Goal: Communication & Community: Answer question/provide support

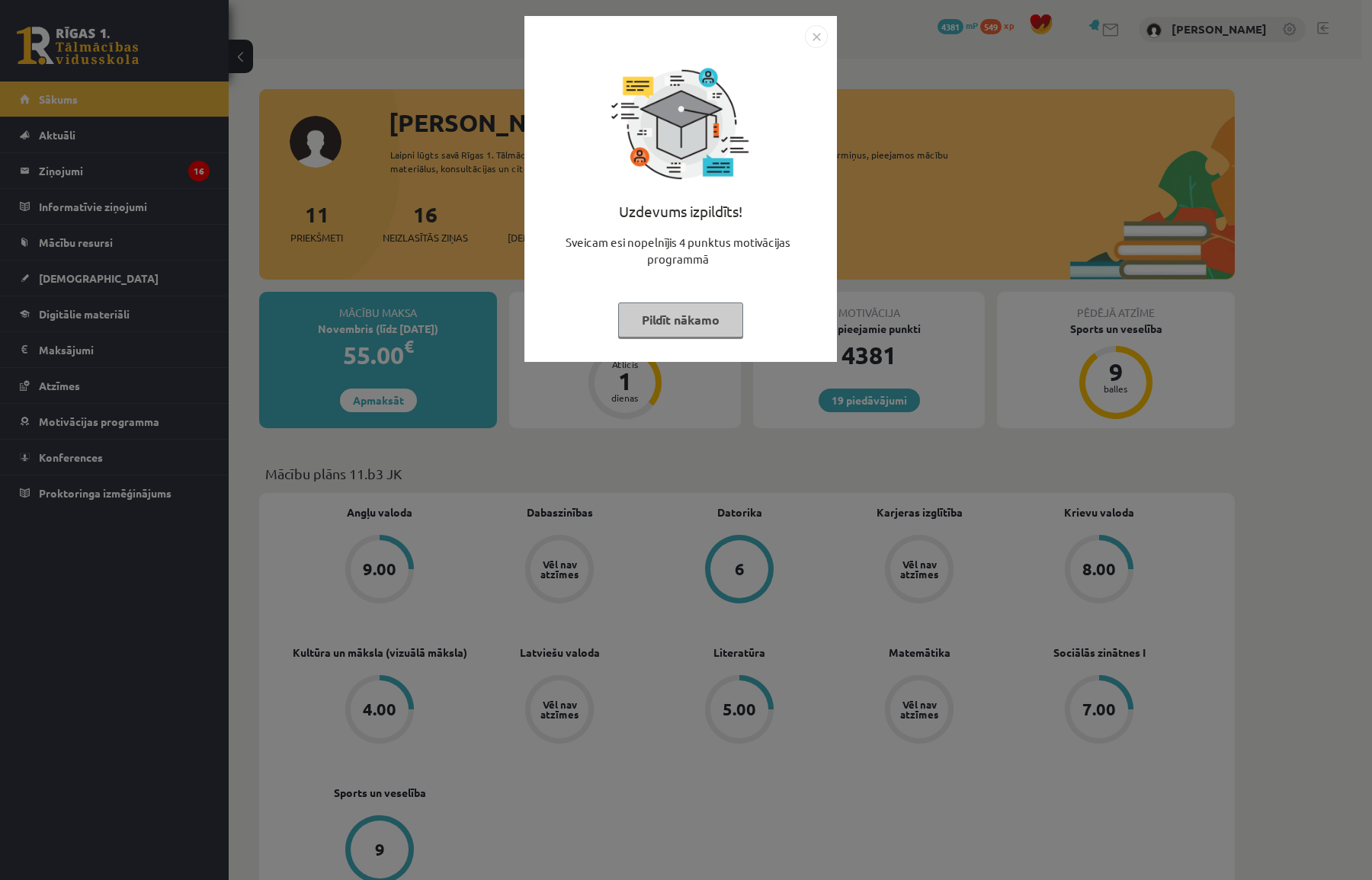
click at [817, 36] on img "Close" at bounding box center [817, 37] width 23 height 23
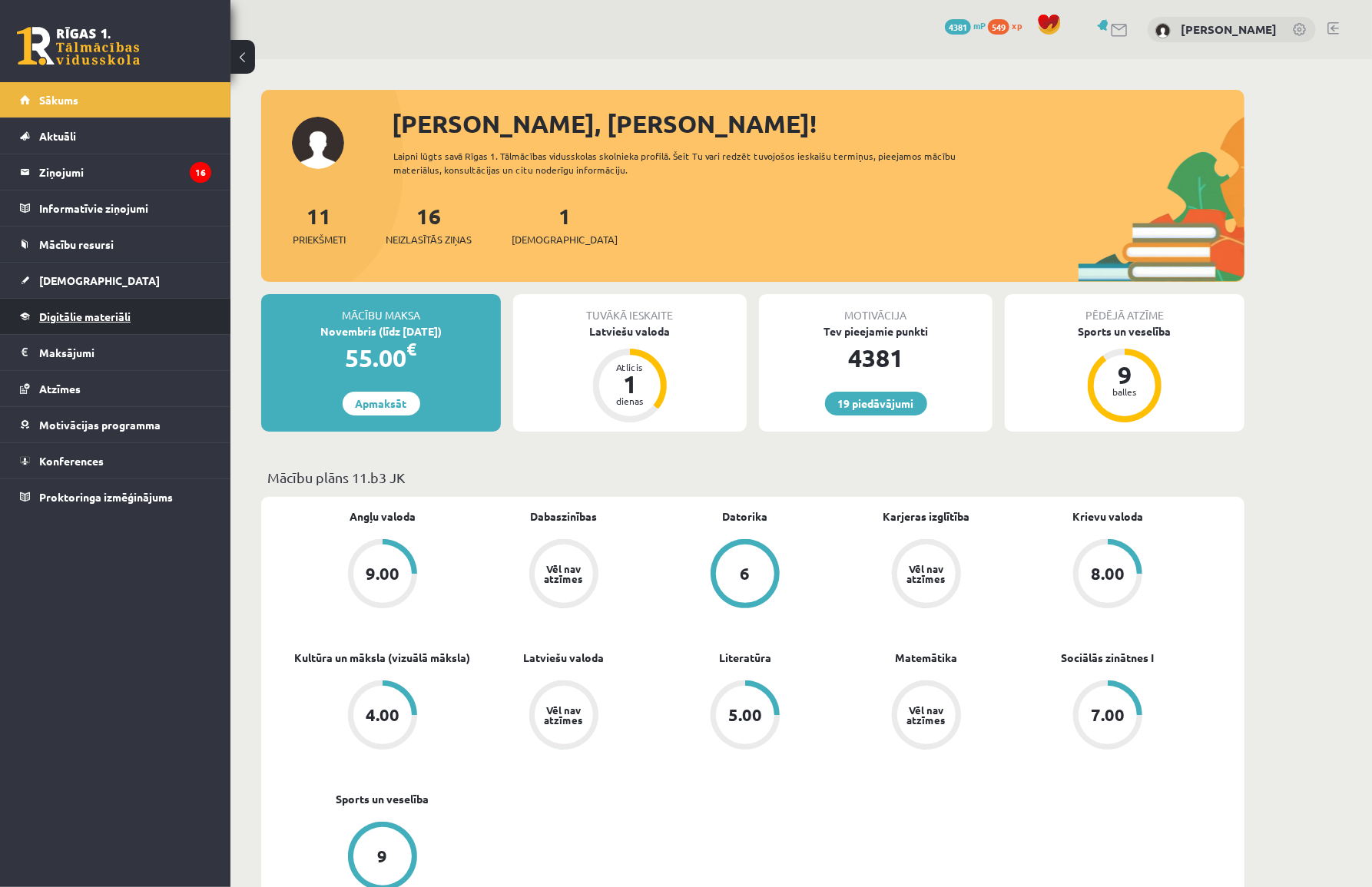
click at [103, 316] on span "Digitālie materiāli" at bounding box center [85, 317] width 92 height 14
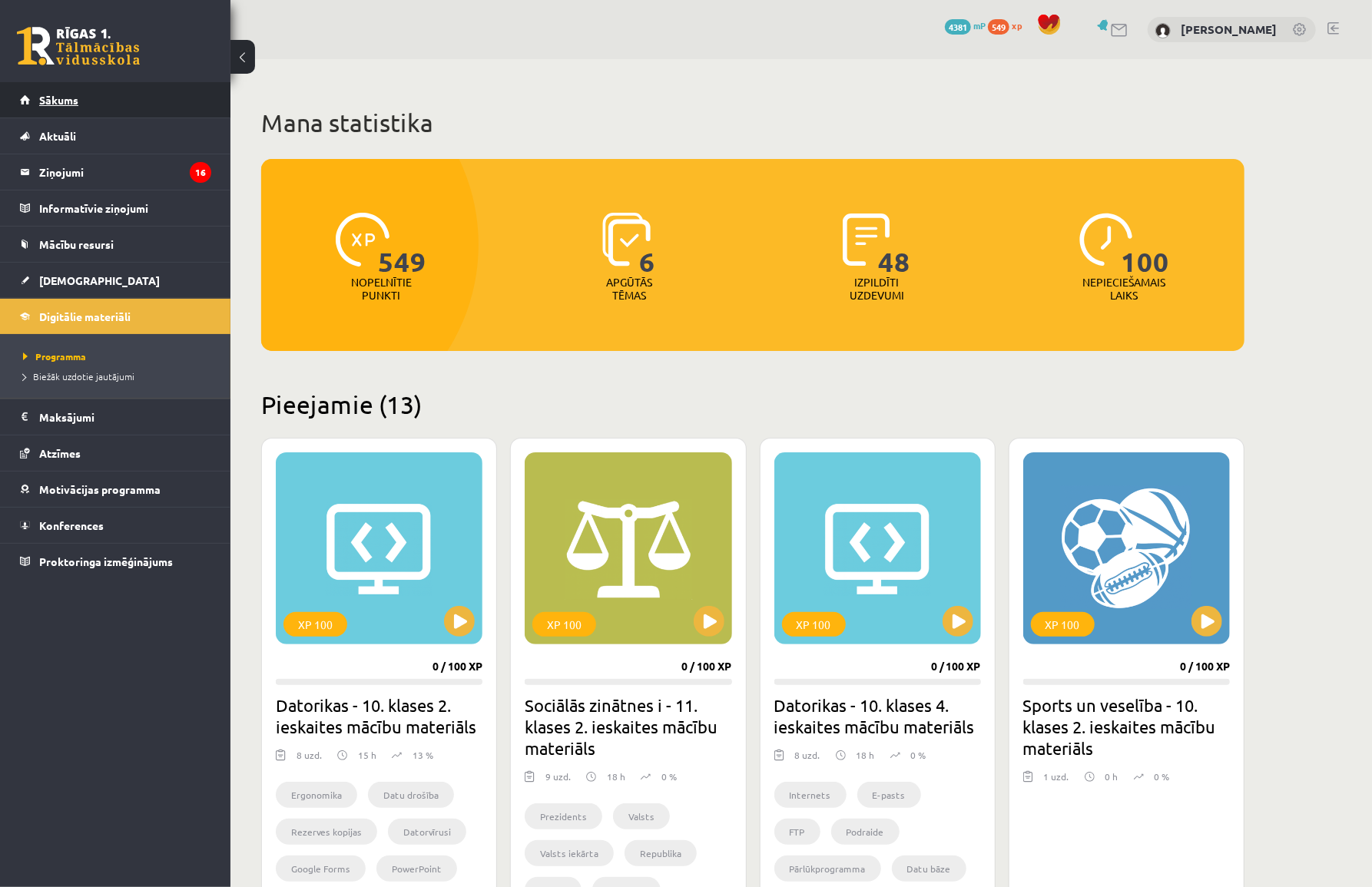
click at [51, 90] on link "Sākums" at bounding box center [115, 99] width 191 height 35
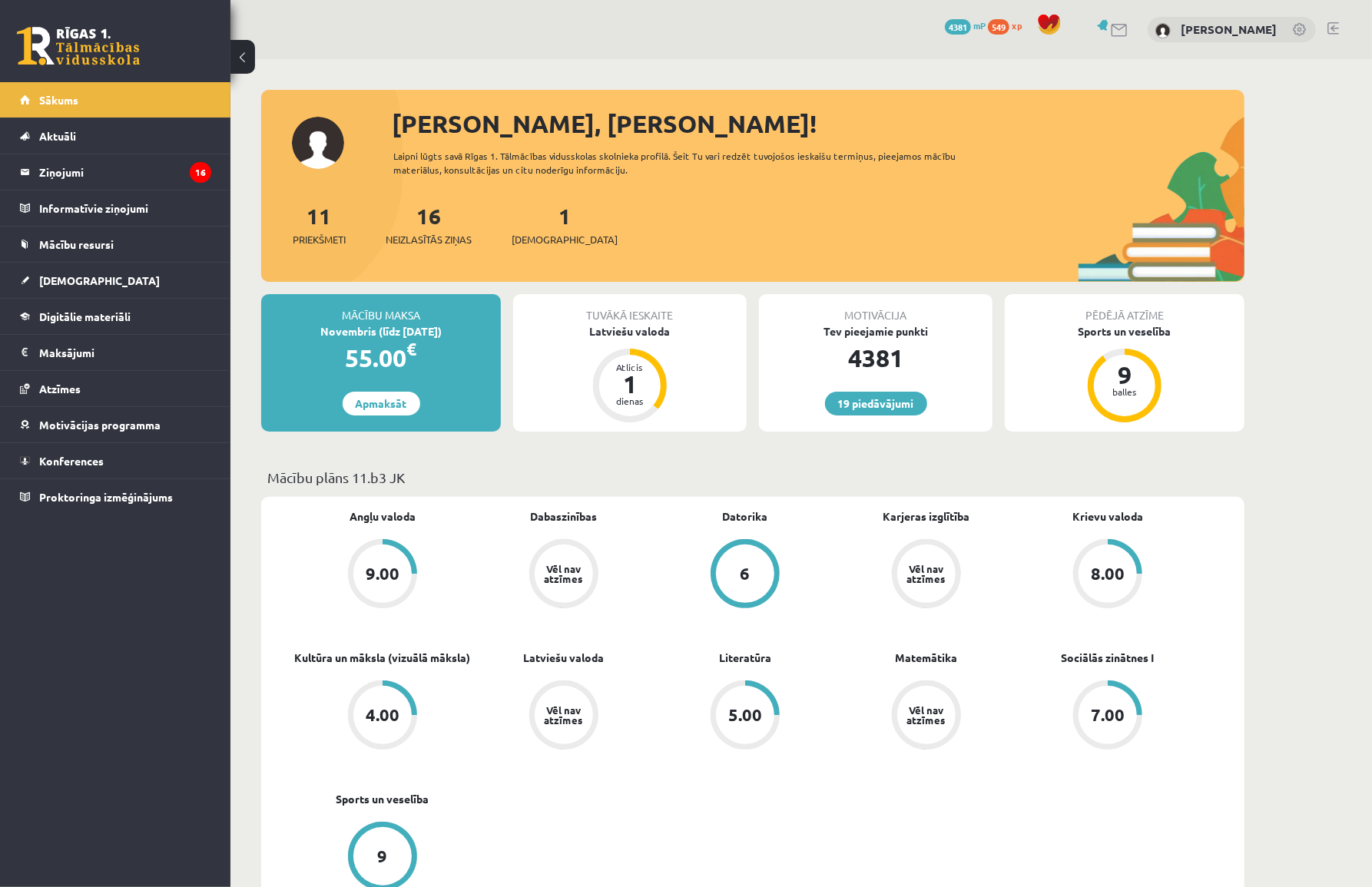
drag, startPoint x: 443, startPoint y: 479, endPoint x: 269, endPoint y: 476, distance: 174.0
click at [488, 484] on p "Mācību plāns 11.b3 JK" at bounding box center [753, 477] width 971 height 20
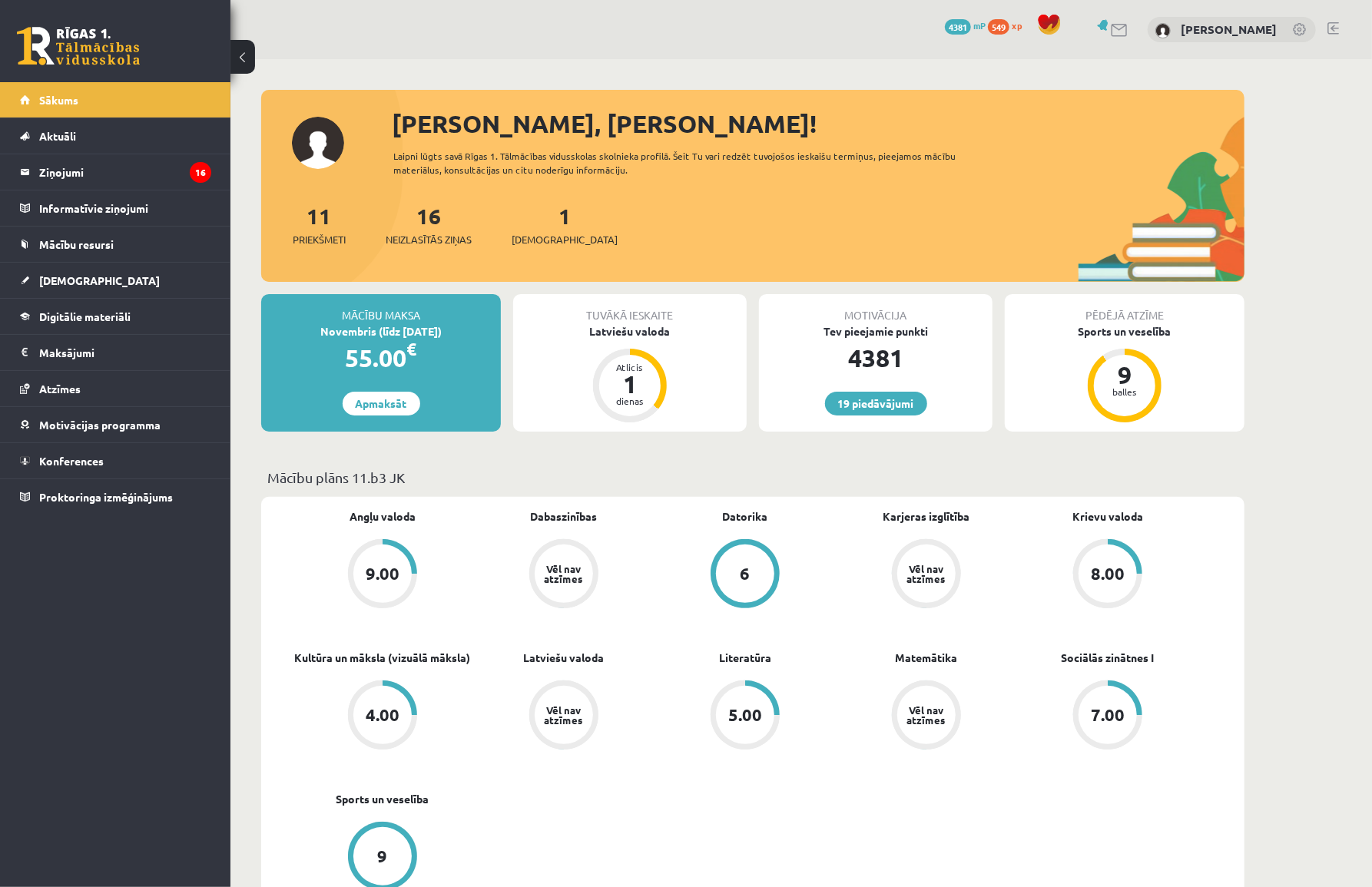
drag, startPoint x: 262, startPoint y: 471, endPoint x: 431, endPoint y: 473, distance: 169.0
click at [420, 477] on div "Mācību plāns 11.b3 JK" at bounding box center [753, 482] width 984 height 30
click at [431, 472] on p "Mācību plāns 11.b3 JK" at bounding box center [753, 477] width 971 height 20
drag, startPoint x: 429, startPoint y: 474, endPoint x: 259, endPoint y: 470, distance: 170.0
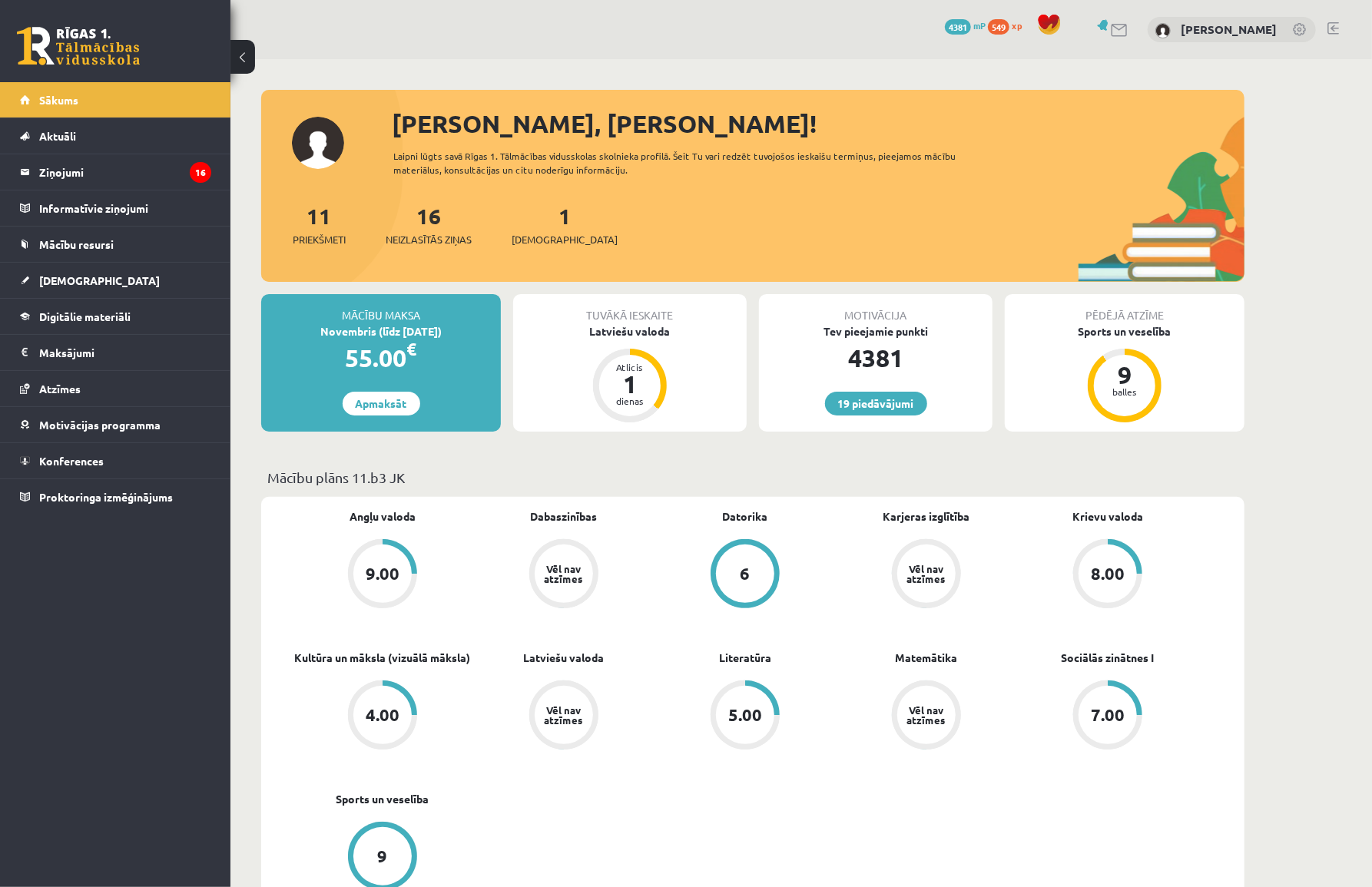
drag, startPoint x: 266, startPoint y: 471, endPoint x: 421, endPoint y: 476, distance: 155.1
click at [411, 476] on div "Mācību plāns 11.b3 JK" at bounding box center [753, 482] width 984 height 30
click at [433, 476] on p "Mācību plāns 11.b3 JK" at bounding box center [753, 477] width 971 height 20
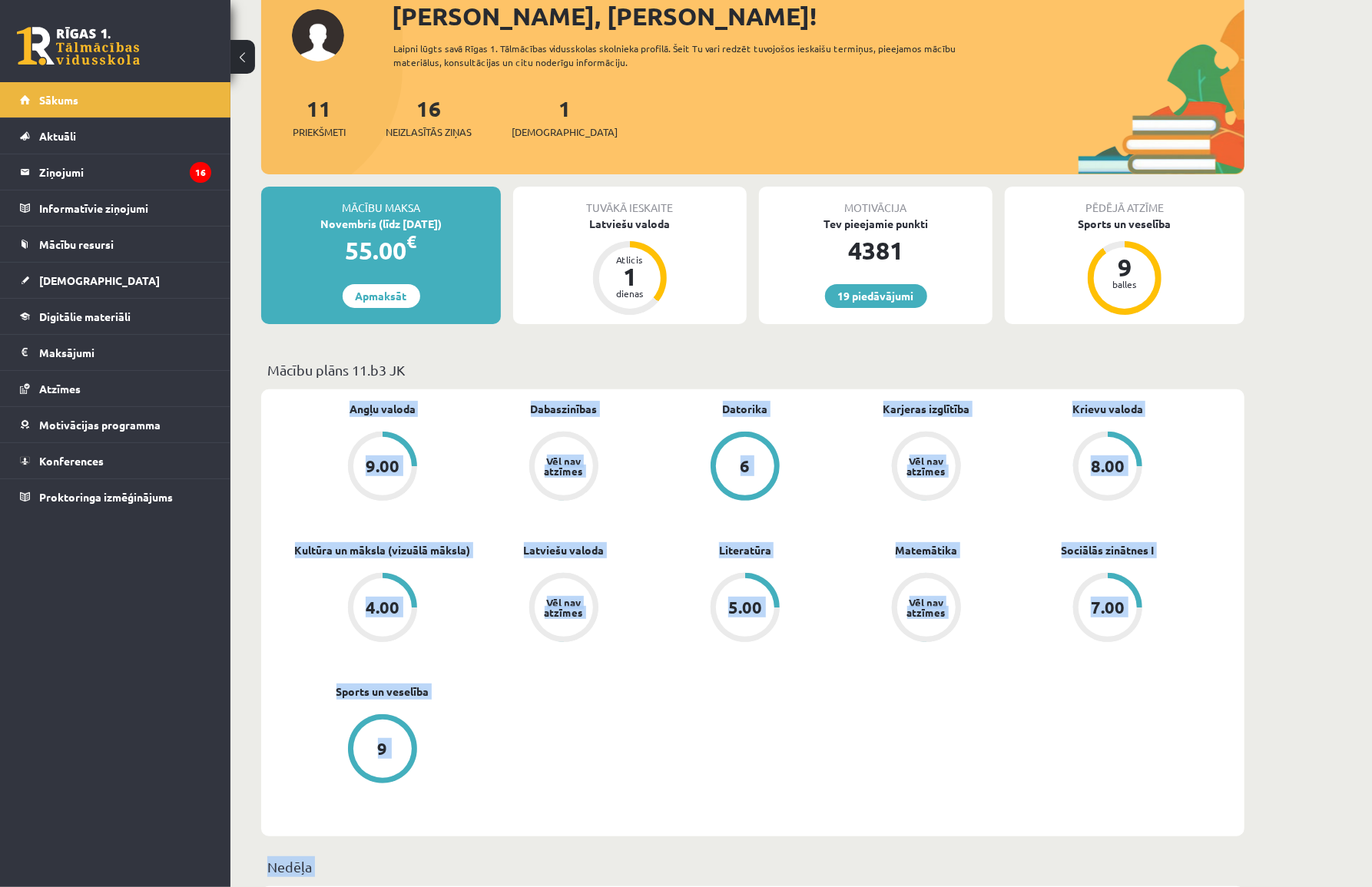
scroll to position [259, 0]
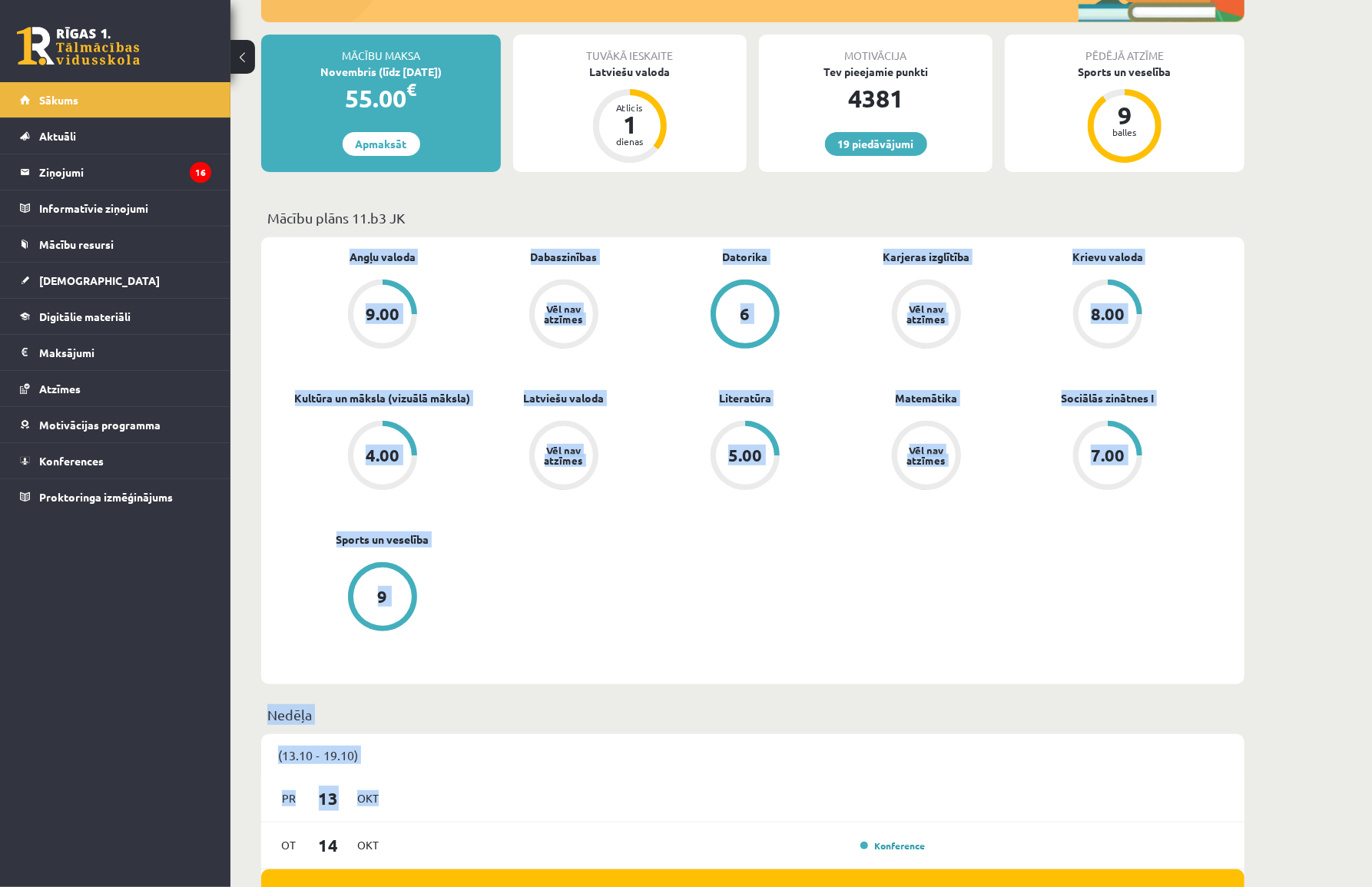
drag, startPoint x: 338, startPoint y: 515, endPoint x: 604, endPoint y: 663, distance: 304.4
click at [604, 663] on div "Angļu valoda 9.00 Dabaszinības Vēl nav atzīmes Datorika 6 Karjeras izglītība Vē…" at bounding box center [745, 460] width 907 height 424
click at [633, 636] on div "Angļu valoda 9.00 Dabaszinības Vēl nav atzīmes Datorika 6 Karjeras izglītība Vē…" at bounding box center [745, 460] width 907 height 424
click at [629, 635] on div "Angļu valoda 9.00 Dabaszinības Vēl nav atzīmes Datorika 6 Karjeras izglītība Vē…" at bounding box center [745, 460] width 907 height 424
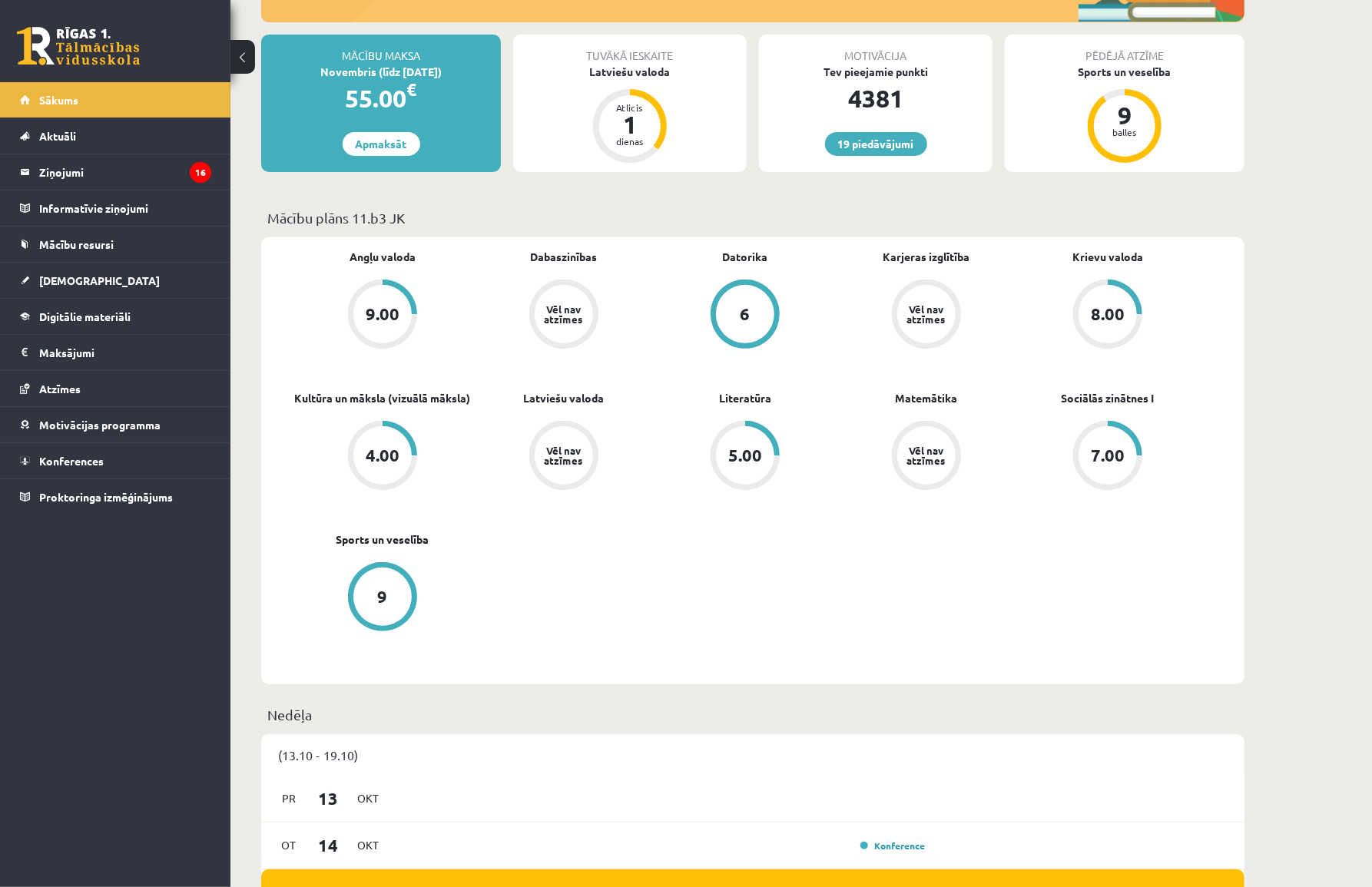
click at [465, 219] on p "Mācību plāns 11.b3 JK" at bounding box center [753, 217] width 971 height 20
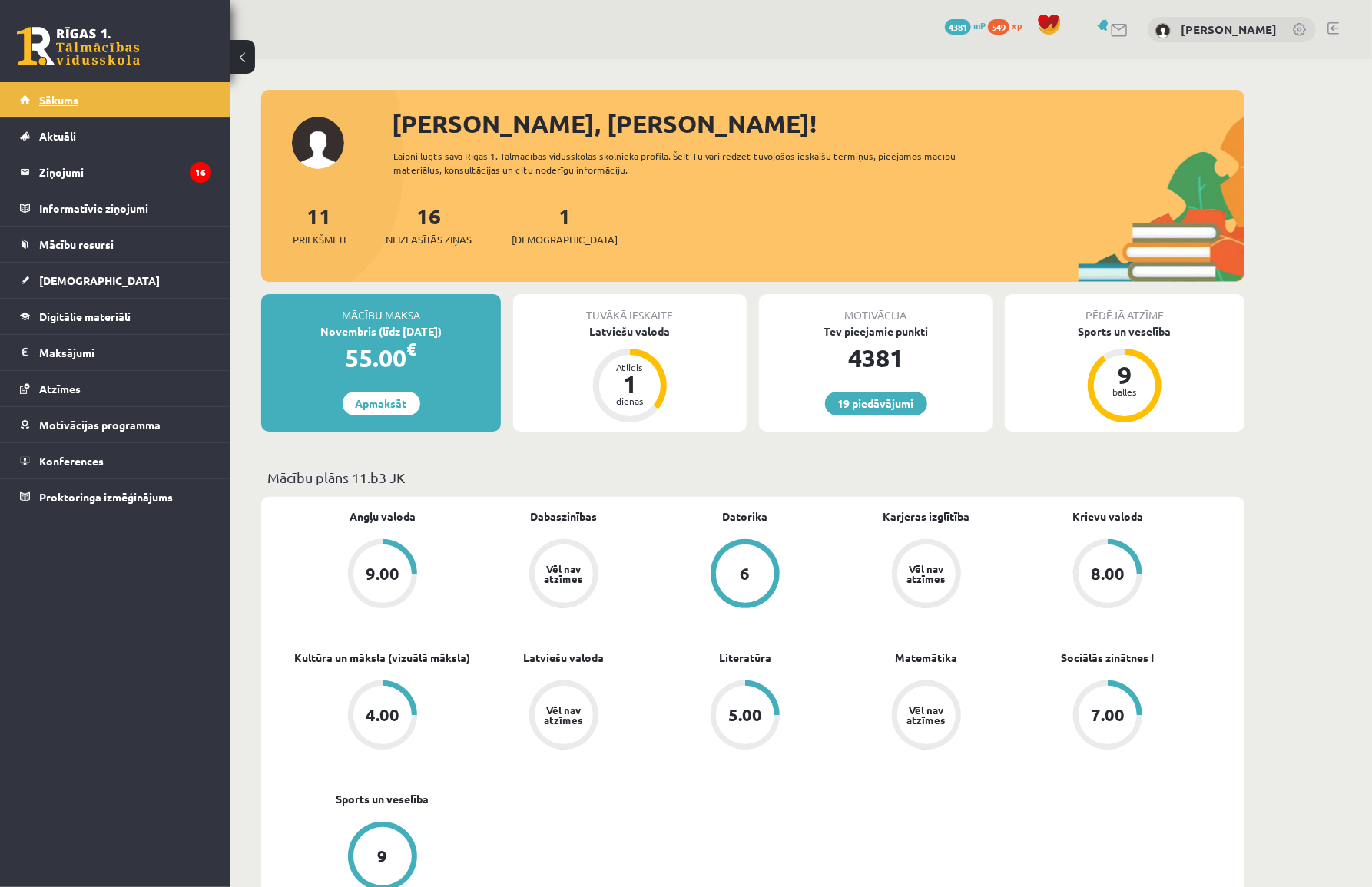
click at [88, 84] on link "Sākums" at bounding box center [115, 99] width 191 height 35
click at [799, 96] on div at bounding box center [753, 97] width 984 height 16
drag, startPoint x: 393, startPoint y: 129, endPoint x: 676, endPoint y: 175, distance: 286.7
click at [679, 175] on div "Sveika, Viktorija! Laipni lūgts savā Rīgas 1. Tālmācības vidusskolas skolnieka …" at bounding box center [753, 193] width 984 height 176
click at [604, 169] on div "Laipni lūgts savā Rīgas 1. Tālmācības vidusskolas skolnieka profilā. Šeit Tu va…" at bounding box center [687, 163] width 590 height 27
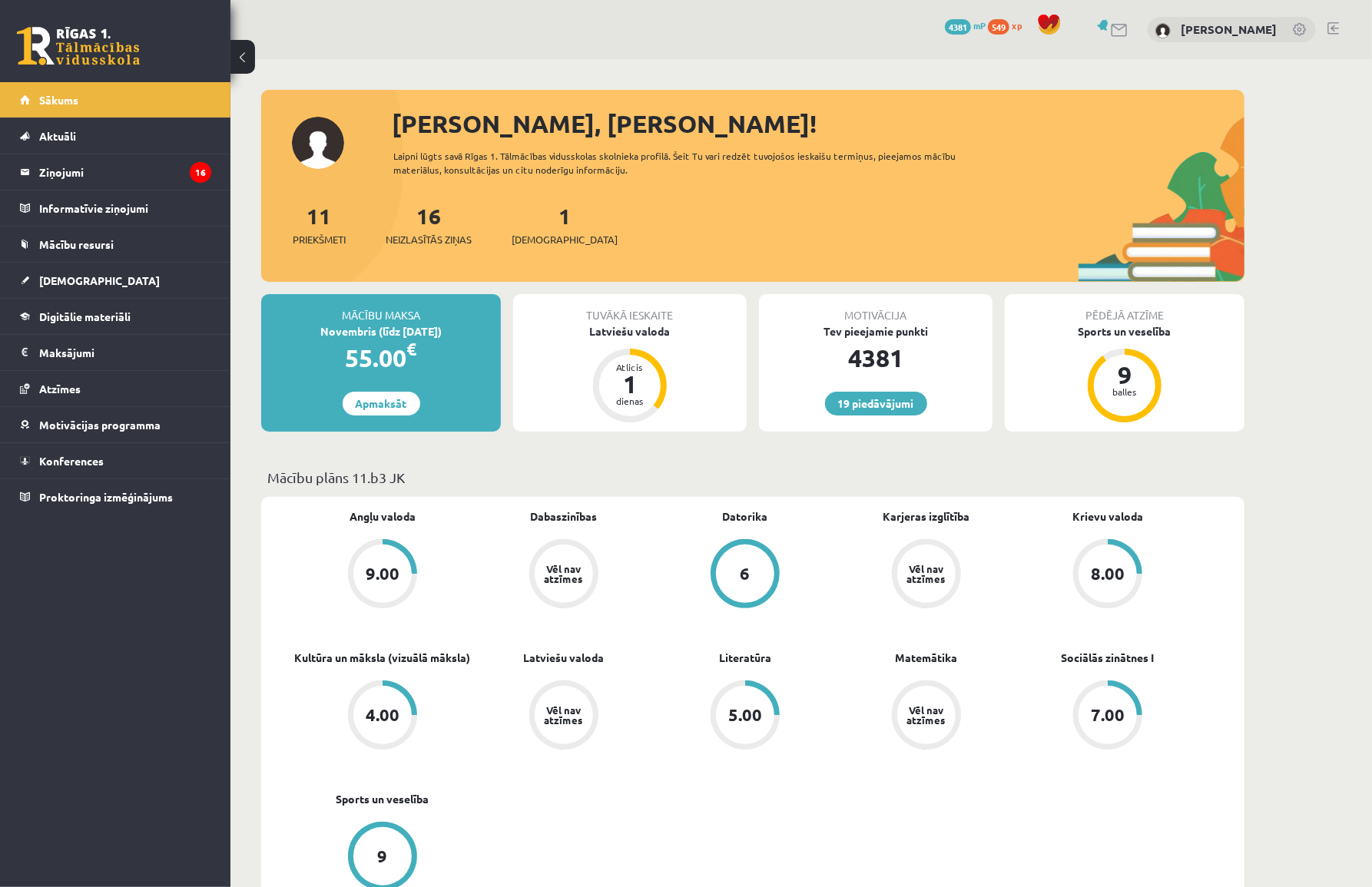
drag, startPoint x: 619, startPoint y: 169, endPoint x: 364, endPoint y: 101, distance: 263.9
click at [357, 96] on div "Sveika, Viktorija! Laipni lūgts savā Rīgas 1. Tālmācības vidusskolas skolnieka …" at bounding box center [753, 185] width 984 height 192
click at [384, 117] on div "Sveika, Viktorija! Laipni lūgts savā Rīgas 1. Tālmācības vidusskolas skolnieka …" at bounding box center [753, 193] width 984 height 176
drag, startPoint x: 384, startPoint y: 118, endPoint x: 777, endPoint y: 183, distance: 398.3
click at [785, 183] on div "Sveika, Viktorija! Laipni lūgts savā Rīgas 1. Tālmācības vidusskolas skolnieka …" at bounding box center [753, 193] width 984 height 176
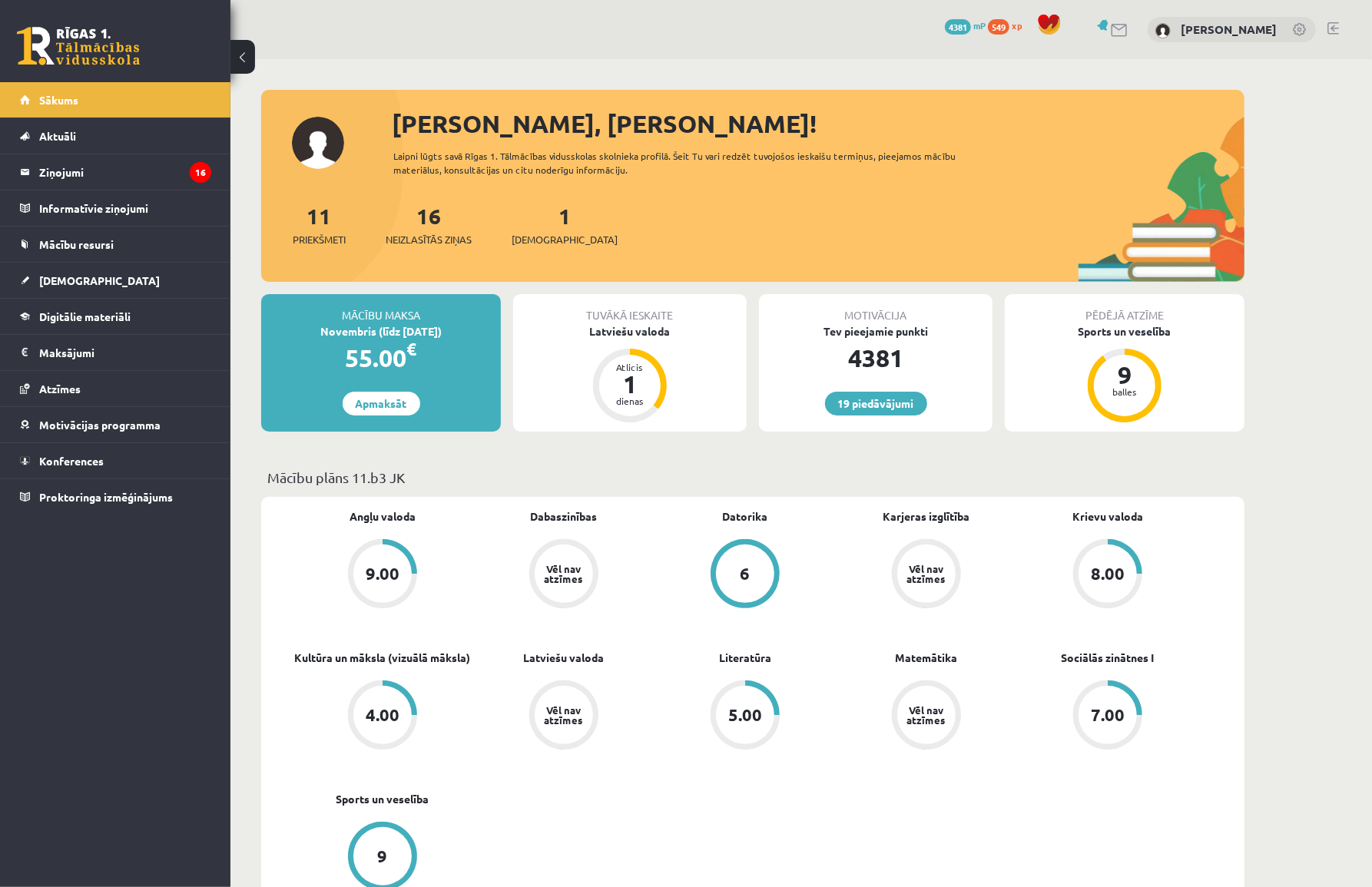
click at [687, 174] on div "Laipni lūgts savā Rīgas 1. Tālmācības vidusskolas skolnieka profilā. Šeit Tu va…" at bounding box center [687, 163] width 590 height 27
click at [617, 219] on div "11 Priekšmeti 16 Neizlasītās ziņas 1 Ieskaites" at bounding box center [753, 241] width 984 height 82
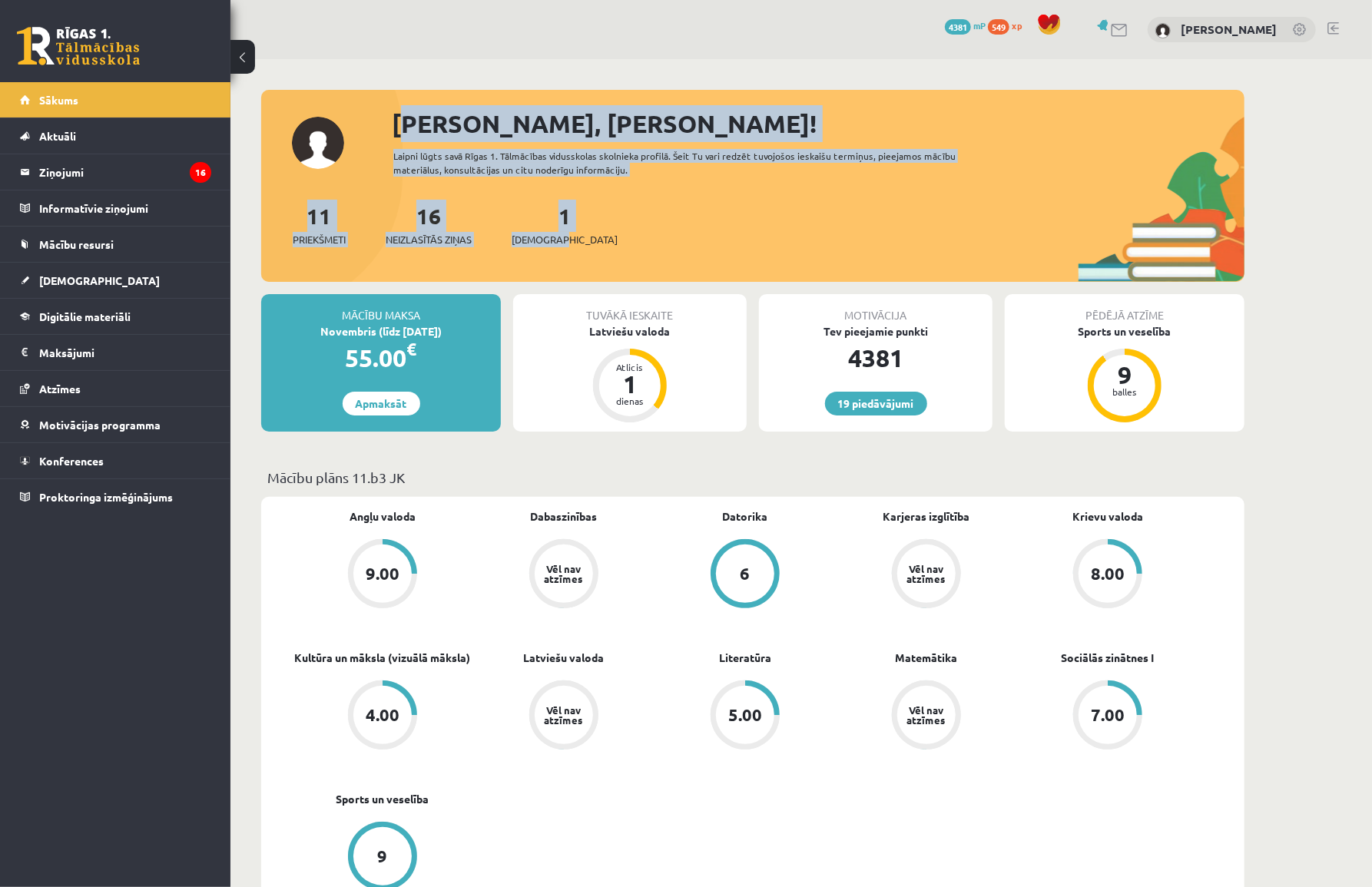
drag, startPoint x: 598, startPoint y: 237, endPoint x: 384, endPoint y: 117, distance: 245.3
click at [383, 117] on div "Sveika, Viktorija! Laipni lūgts savā Rīgas 1. Tālmācības vidusskolas skolnieka …" at bounding box center [753, 193] width 984 height 176
click at [388, 117] on div "Sveika, Viktorija! Laipni lūgts savā Rīgas 1. Tālmācības vidusskolas skolnieka …" at bounding box center [753, 193] width 984 height 176
click at [400, 121] on div "[PERSON_NAME], [PERSON_NAME]!" at bounding box center [818, 124] width 853 height 37
click at [401, 121] on div "[PERSON_NAME], [PERSON_NAME]!" at bounding box center [818, 124] width 853 height 37
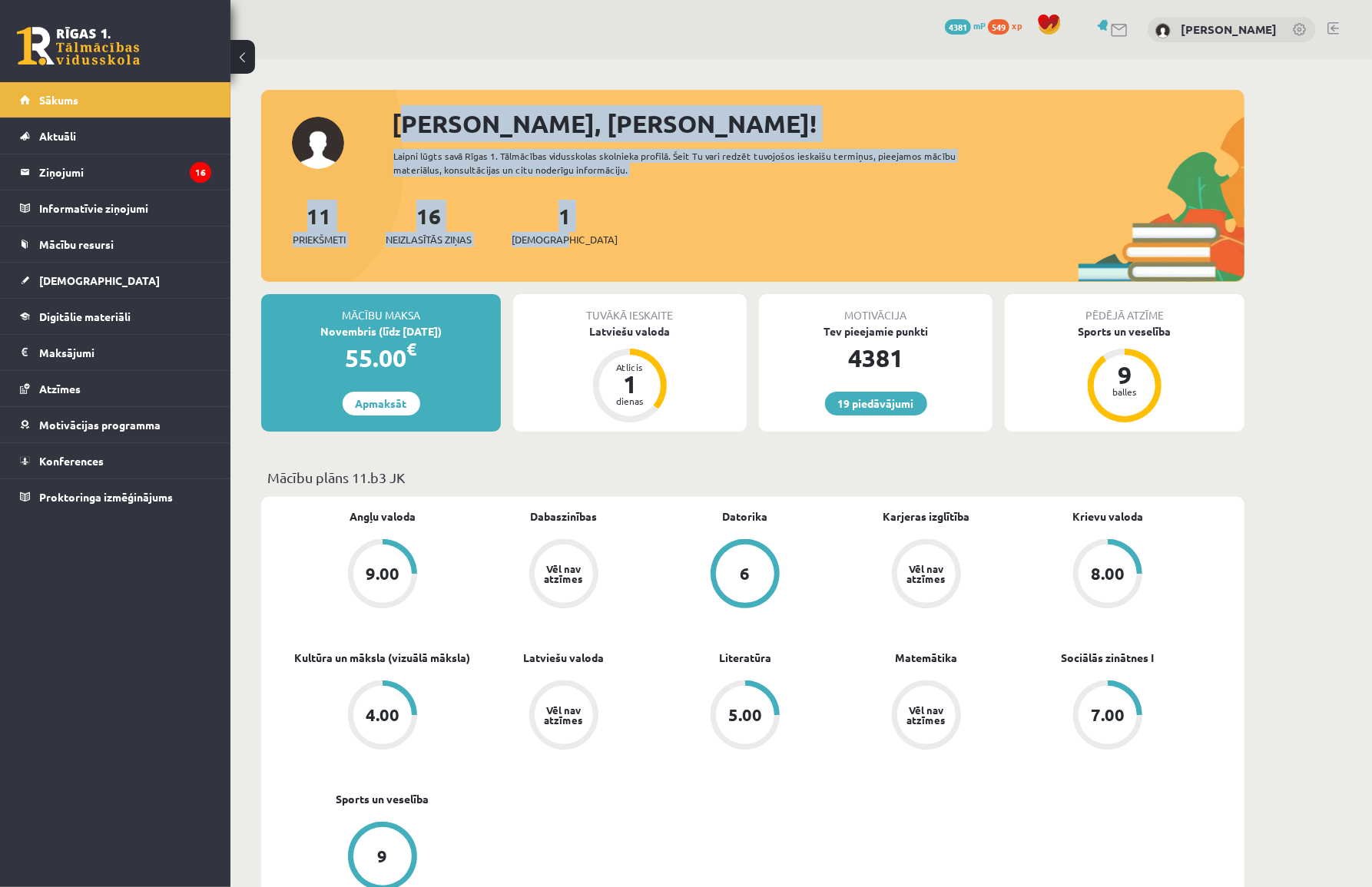
drag, startPoint x: 396, startPoint y: 126, endPoint x: 583, endPoint y: 240, distance: 219.0
click at [593, 244] on div "Sveika, Viktorija! Laipni lūgts savā Rīgas 1. Tālmācības vidusskolas skolnieka …" at bounding box center [753, 193] width 984 height 176
click at [584, 238] on div "11 Priekšmeti 16 Neizlasītās ziņas 1 Ieskaites" at bounding box center [753, 241] width 984 height 82
drag, startPoint x: 581, startPoint y: 234, endPoint x: 390, endPoint y: 119, distance: 222.9
click at [390, 119] on div "Sveika, Viktorija! Laipni lūgts savā Rīgas 1. Tālmācības vidusskolas skolnieka …" at bounding box center [753, 193] width 984 height 176
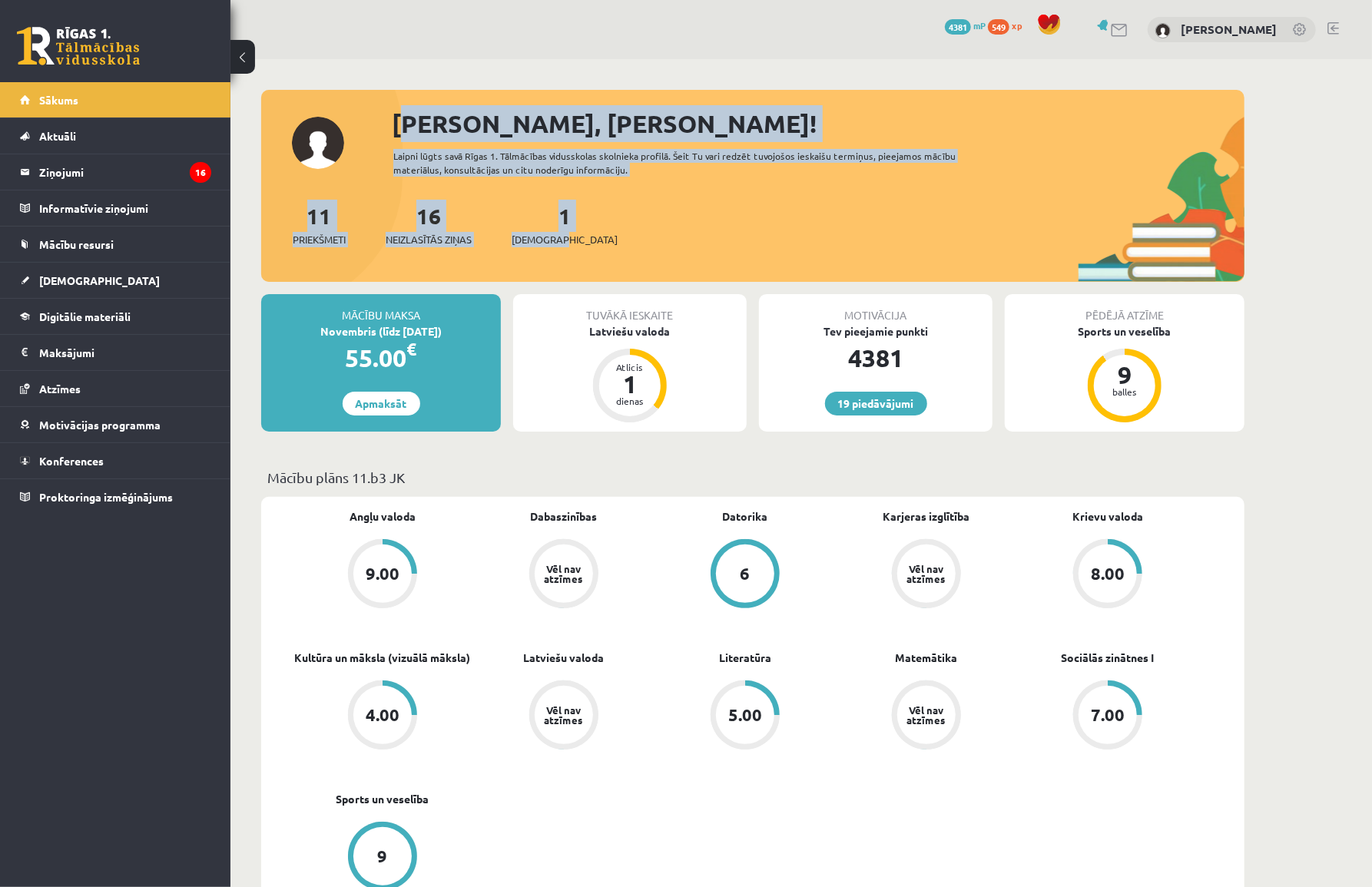
click at [419, 129] on div "[PERSON_NAME], [PERSON_NAME]!" at bounding box center [818, 124] width 853 height 37
drag, startPoint x: 397, startPoint y: 121, endPoint x: 570, endPoint y: 240, distance: 210.0
click at [570, 240] on div "Sveika, Viktorija! Laipni lūgts savā Rīgas 1. Tālmācības vidusskolas skolnieka …" at bounding box center [753, 193] width 984 height 176
click at [570, 241] on div "11 Priekšmeti 16 Neizlasītās ziņas 1 Ieskaites" at bounding box center [753, 241] width 984 height 82
drag, startPoint x: 626, startPoint y: 165, endPoint x: 393, endPoint y: 124, distance: 236.6
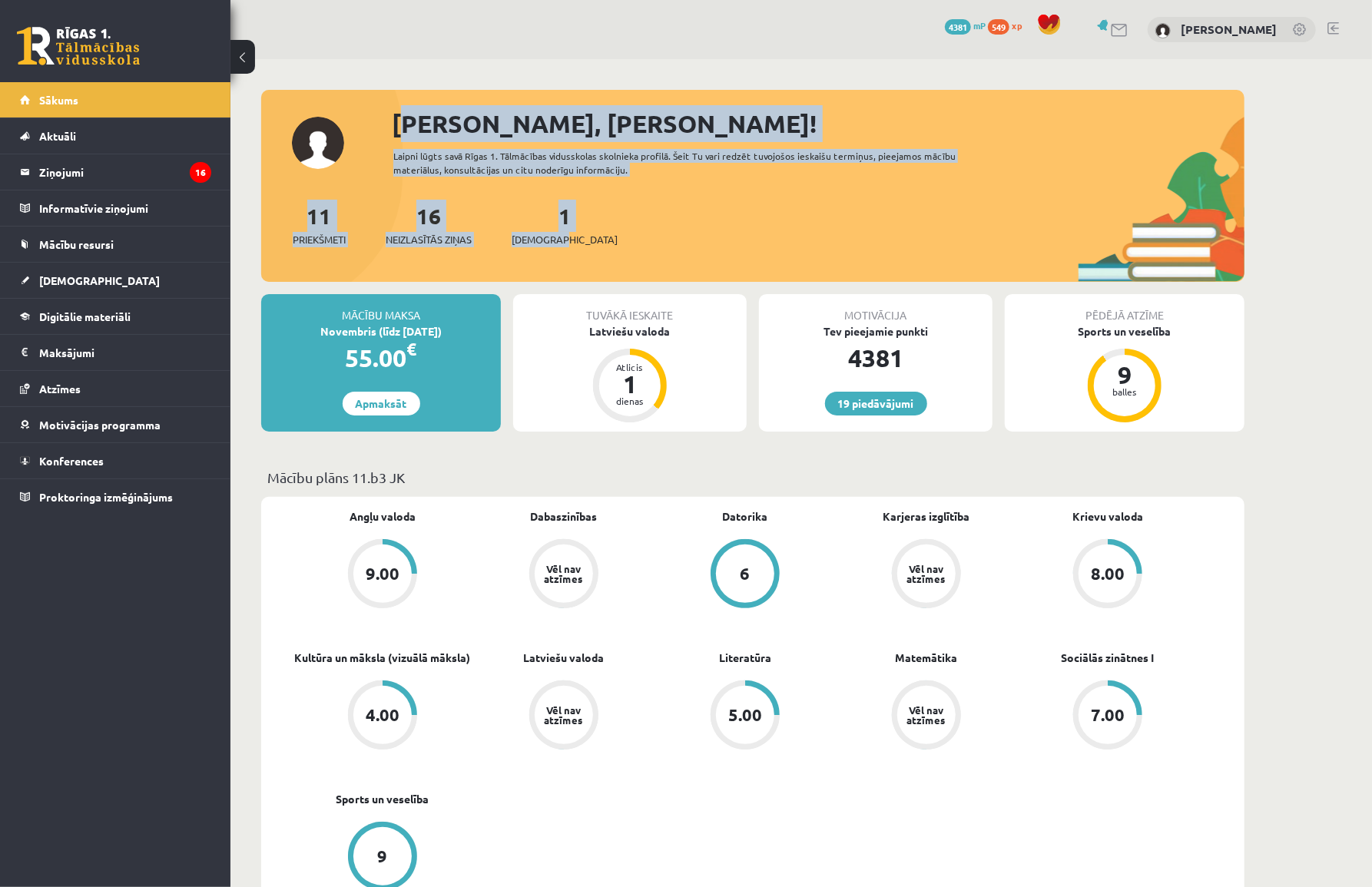
click at [393, 124] on div "Sveika, Viktorija! Laipni lūgts savā Rīgas 1. Tālmācības vidusskolas skolnieka …" at bounding box center [753, 193] width 984 height 176
click at [397, 121] on div "[PERSON_NAME], [PERSON_NAME]!" at bounding box center [818, 124] width 853 height 37
drag, startPoint x: 394, startPoint y: 121, endPoint x: 584, endPoint y: 245, distance: 226.9
click at [585, 248] on div "Sveika, Viktorija! Laipni lūgts savā Rīgas 1. Tālmācības vidusskolas skolnieka …" at bounding box center [753, 193] width 984 height 176
click at [584, 245] on div "11 Priekšmeti 16 Neizlasītās ziņas 1 Ieskaites" at bounding box center [753, 241] width 984 height 82
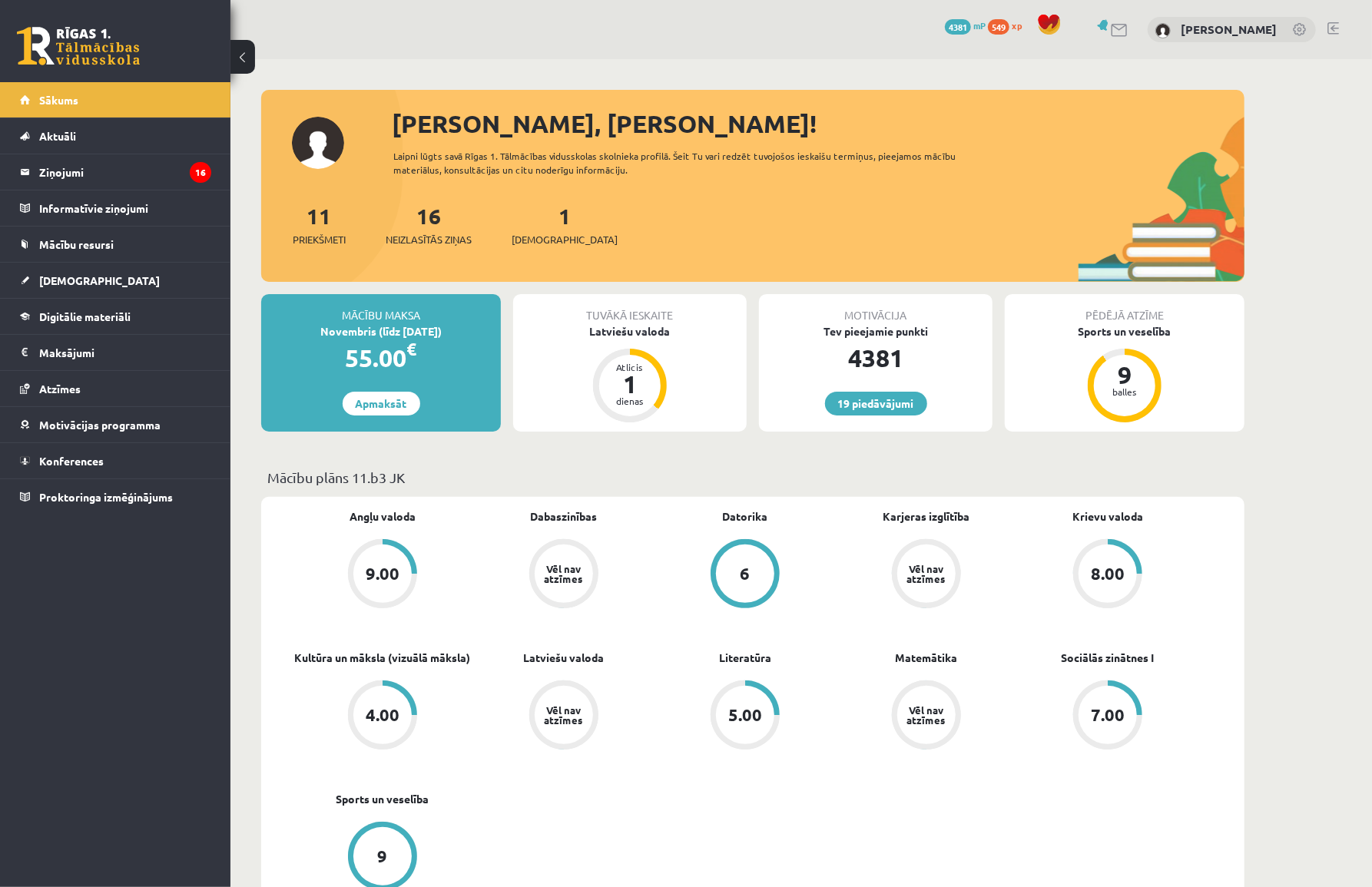
click at [584, 245] on div "11 Priekšmeti 16 Neizlasītās ziņas 1 Ieskaites" at bounding box center [753, 241] width 984 height 82
click at [92, 173] on legend "Ziņojumi 16" at bounding box center [125, 172] width 172 height 35
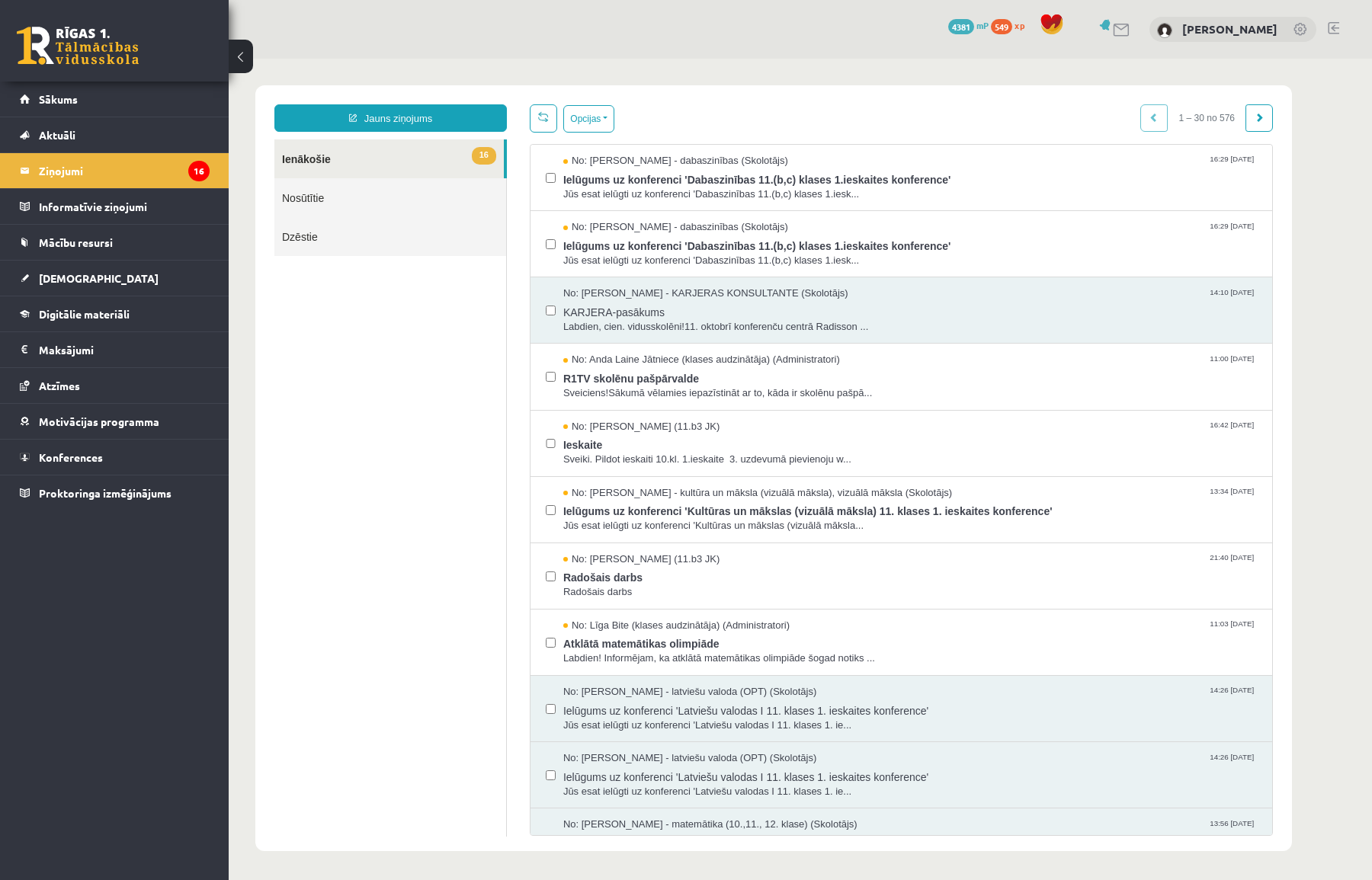
click at [1119, 29] on link at bounding box center [1121, 29] width 18 height 13
click at [296, 161] on link "16 Ienākošie" at bounding box center [389, 159] width 229 height 39
click at [422, 110] on link "Jauns ziņojums" at bounding box center [391, 118] width 232 height 27
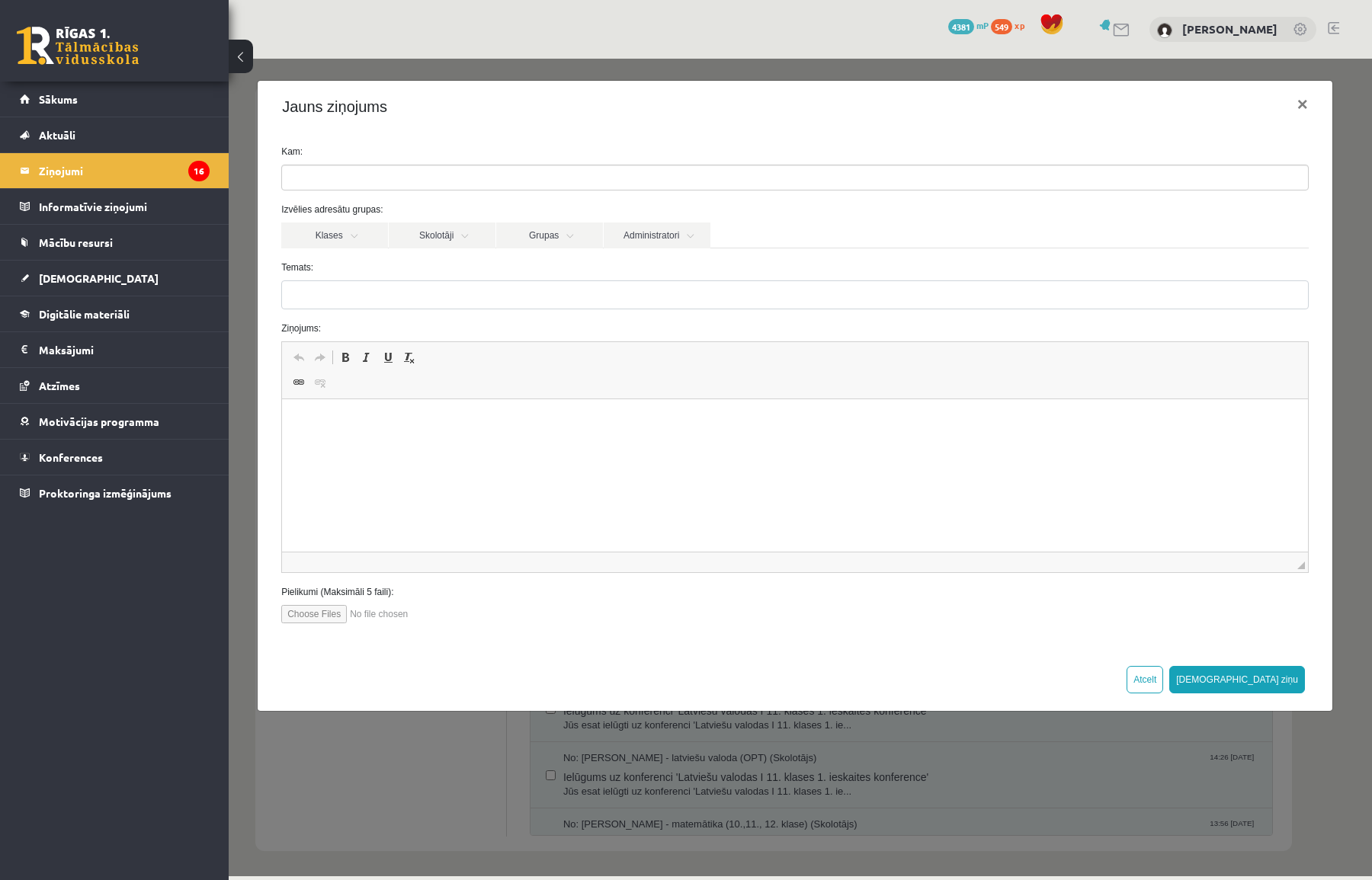
click at [364, 175] on ul at bounding box center [795, 177] width 1027 height 24
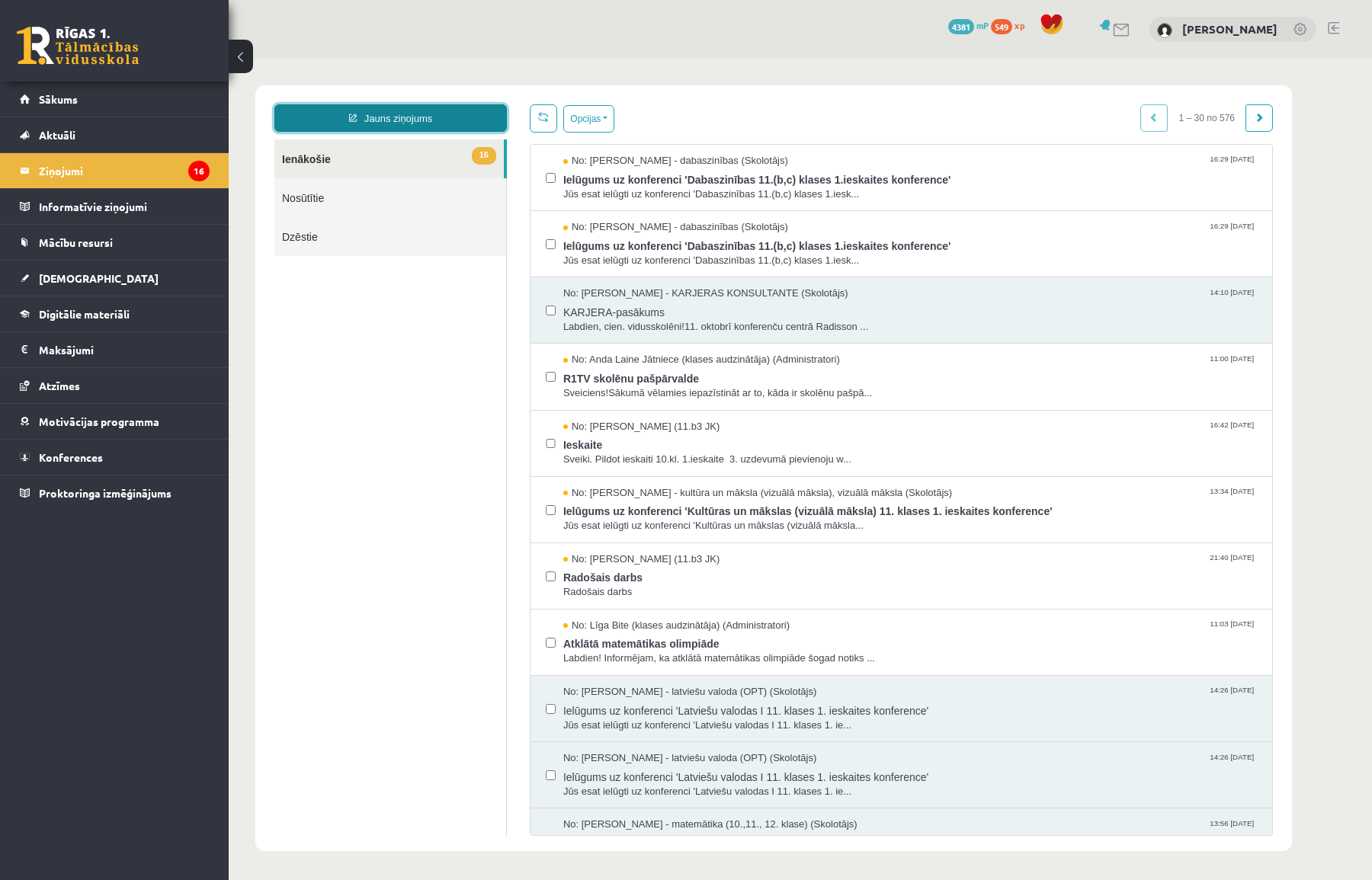
click at [421, 122] on link "Jauns ziņojums" at bounding box center [391, 118] width 232 height 27
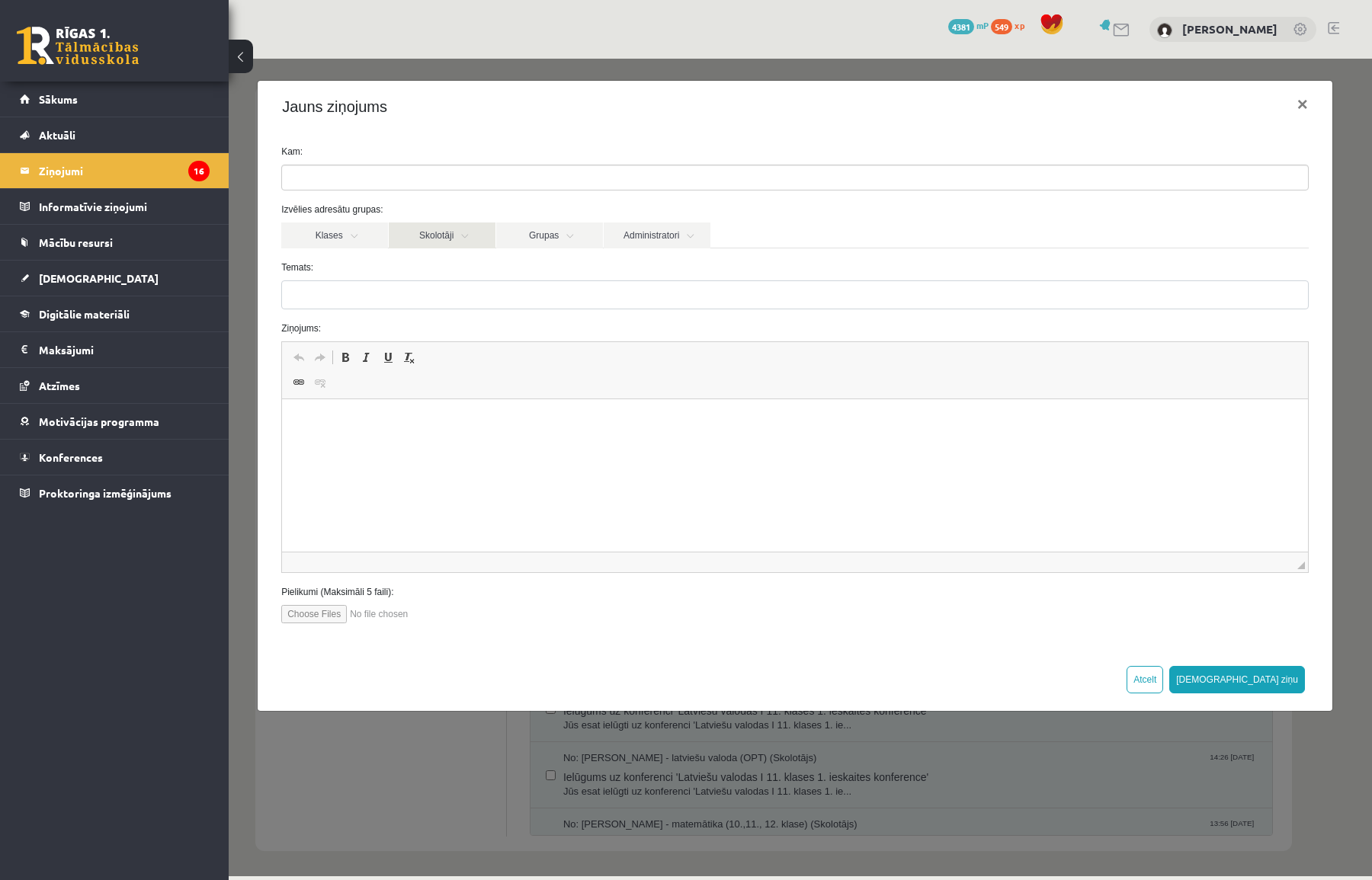
click at [460, 238] on link "Skolotāji" at bounding box center [442, 235] width 106 height 26
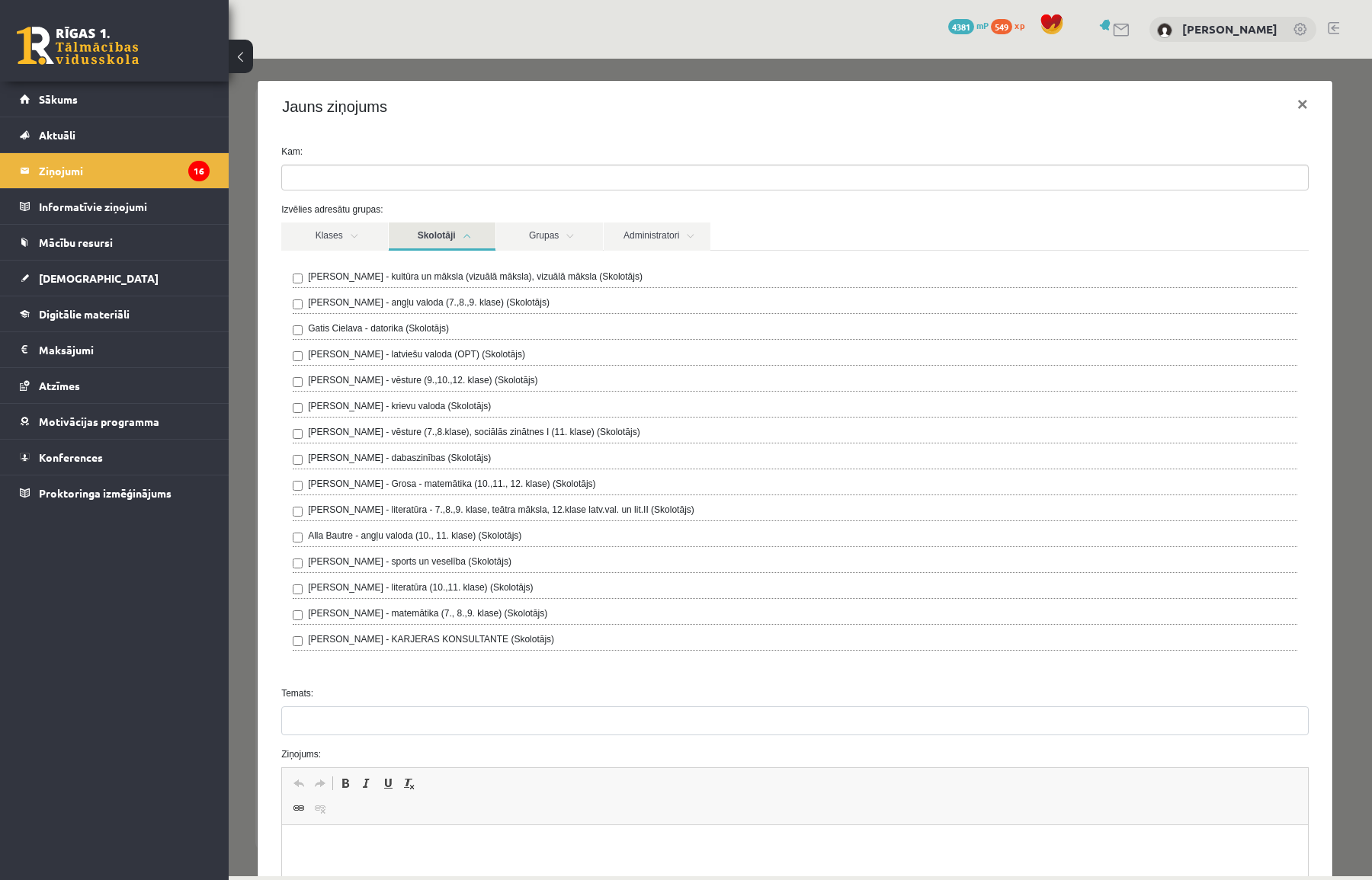
click at [430, 279] on label "[PERSON_NAME] - kultūra un māksla (vizuālā māksla), vizuālā māksla (Skolotājs)" at bounding box center [475, 277] width 335 height 14
drag, startPoint x: 355, startPoint y: 701, endPoint x: 348, endPoint y: 710, distance: 11.4
click at [350, 709] on div "Temats:" at bounding box center [795, 711] width 1051 height 48
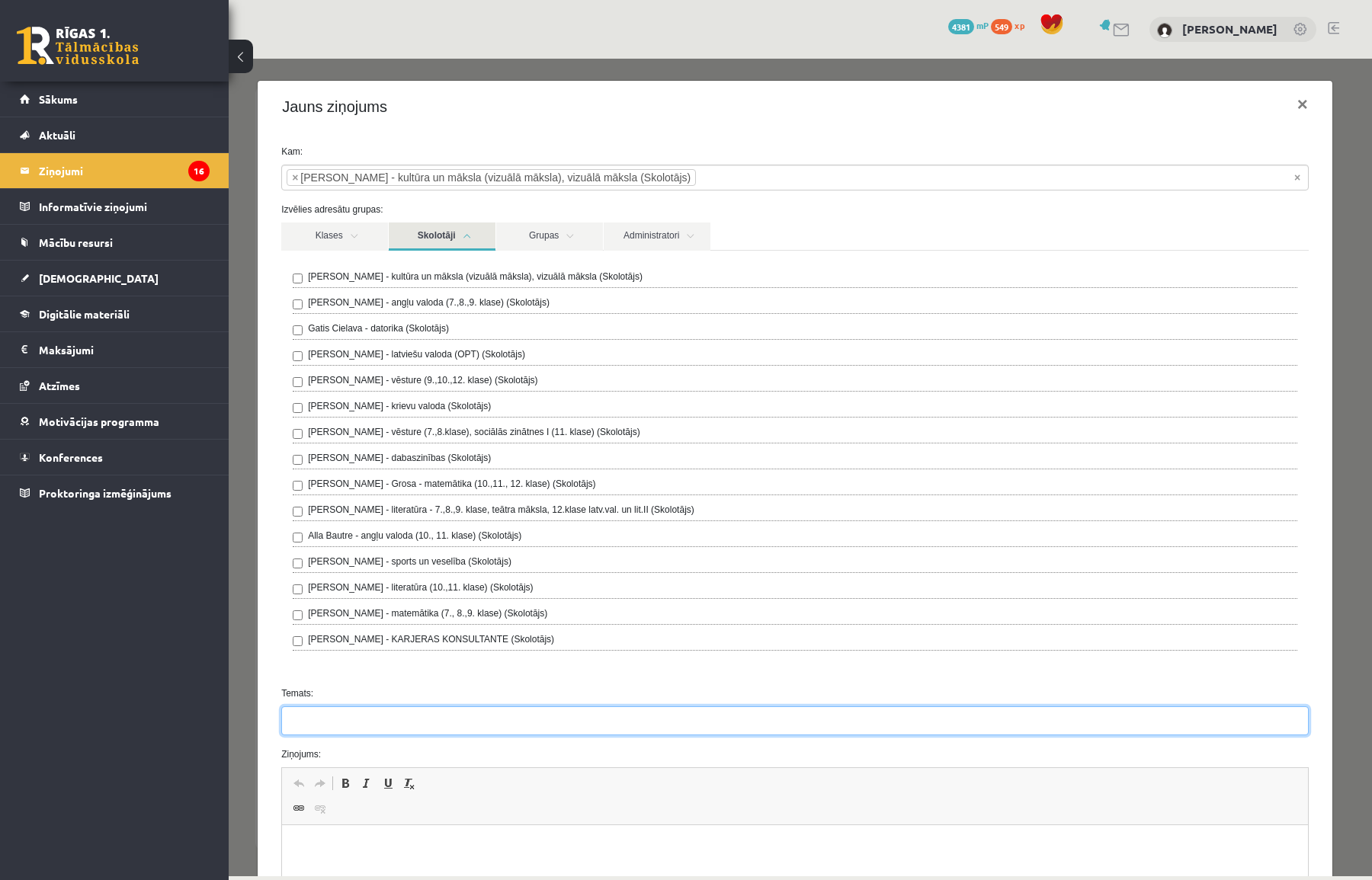
click at [346, 714] on input "Temats:" at bounding box center [795, 720] width 1028 height 29
type input "**********"
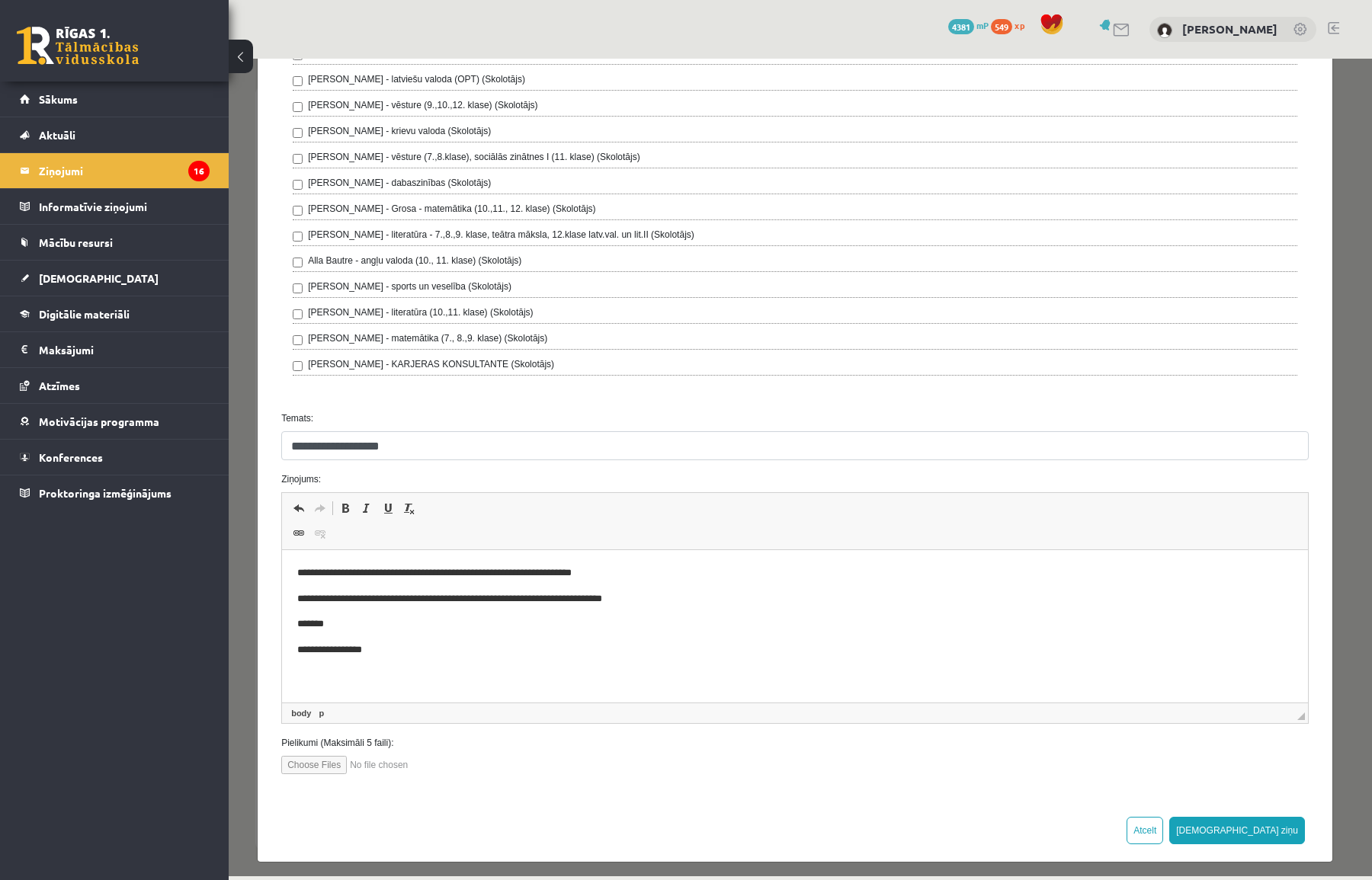
scroll to position [281, 0]
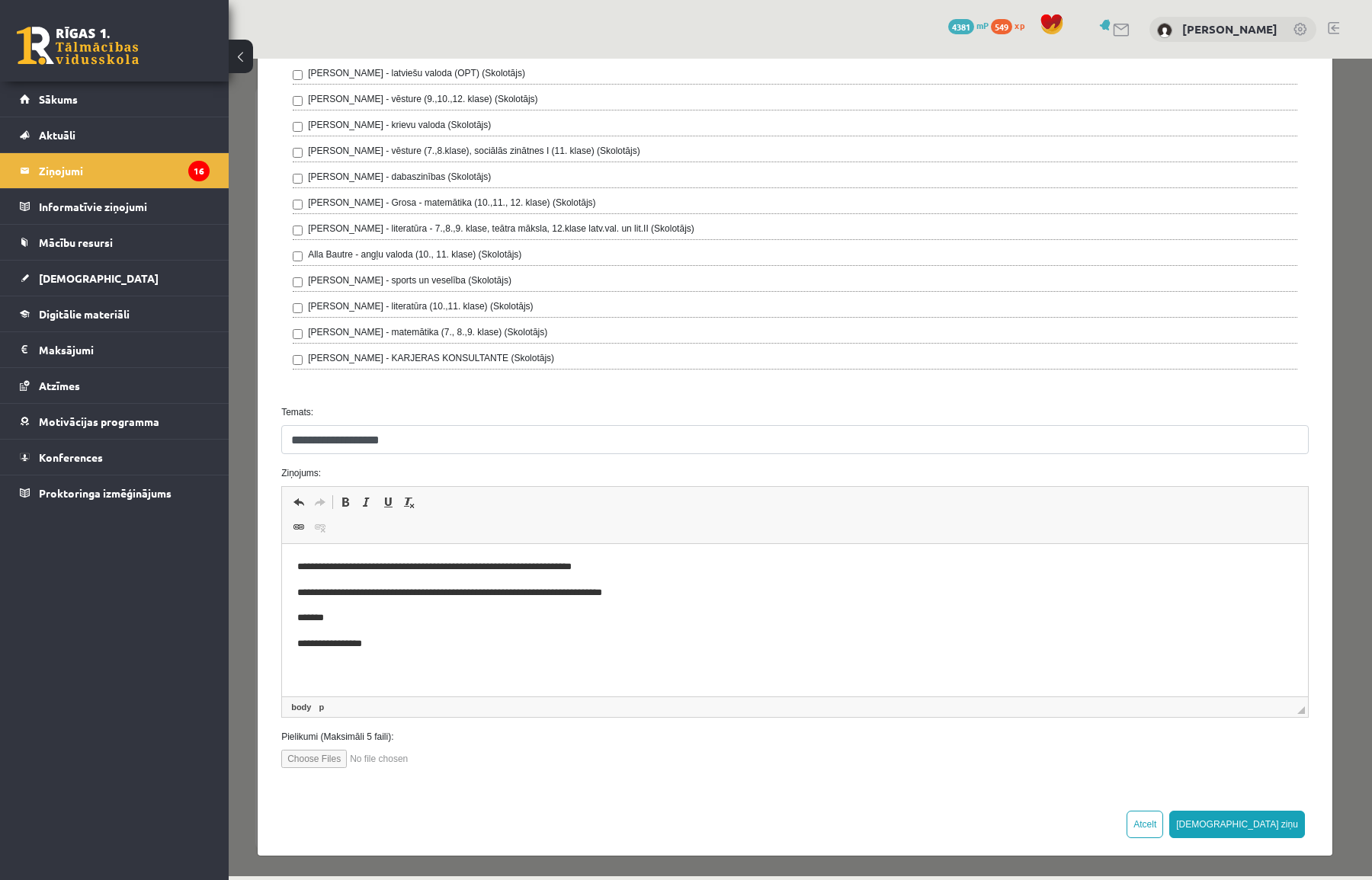
click at [321, 756] on input "file" at bounding box center [368, 758] width 173 height 18
type input "**********"
click at [1272, 824] on button "[DEMOGRAPHIC_DATA] ziņu" at bounding box center [1238, 824] width 135 height 27
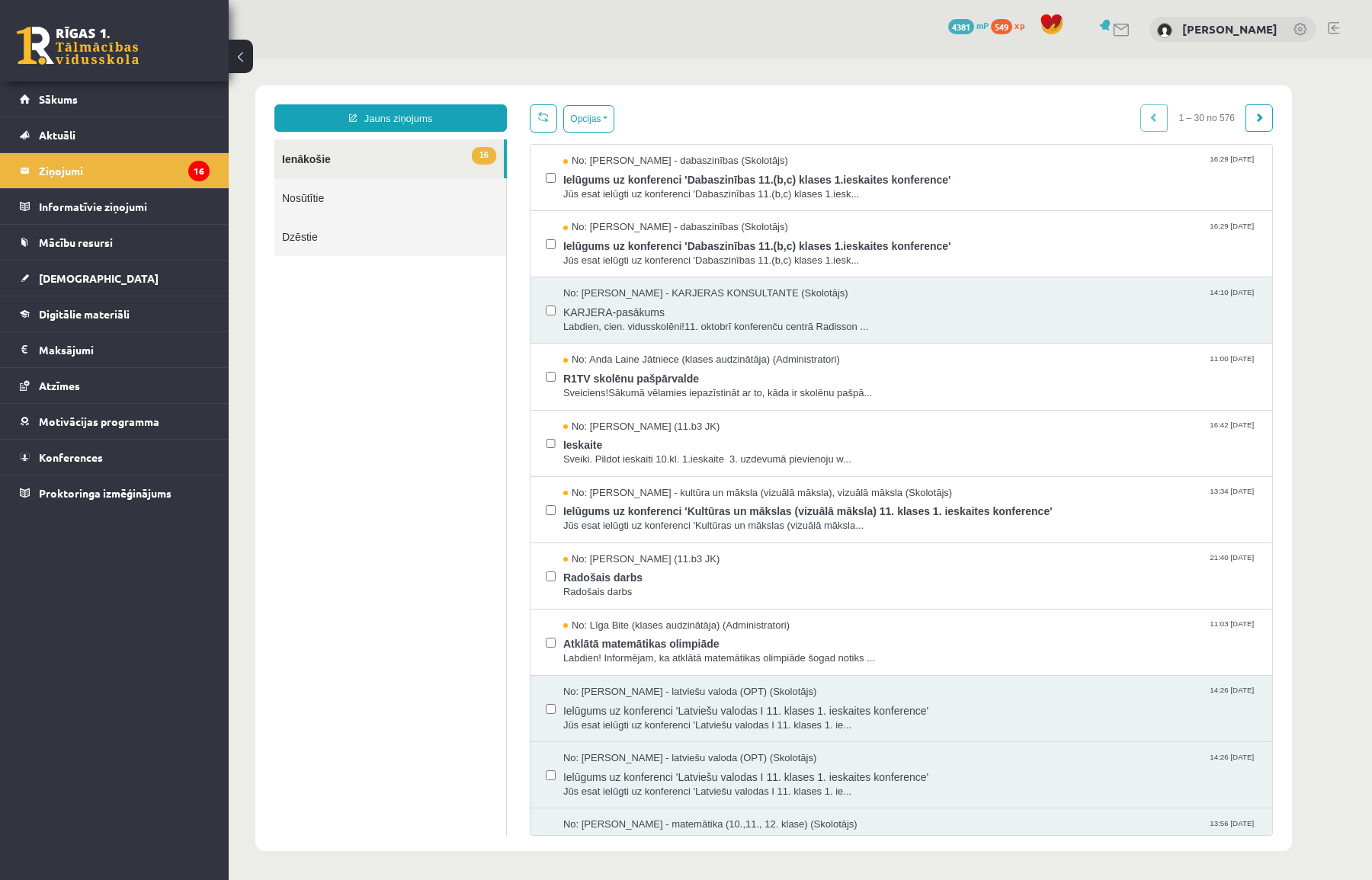
scroll to position [0, 0]
click at [321, 198] on link "Nosūtītie" at bounding box center [391, 197] width 232 height 39
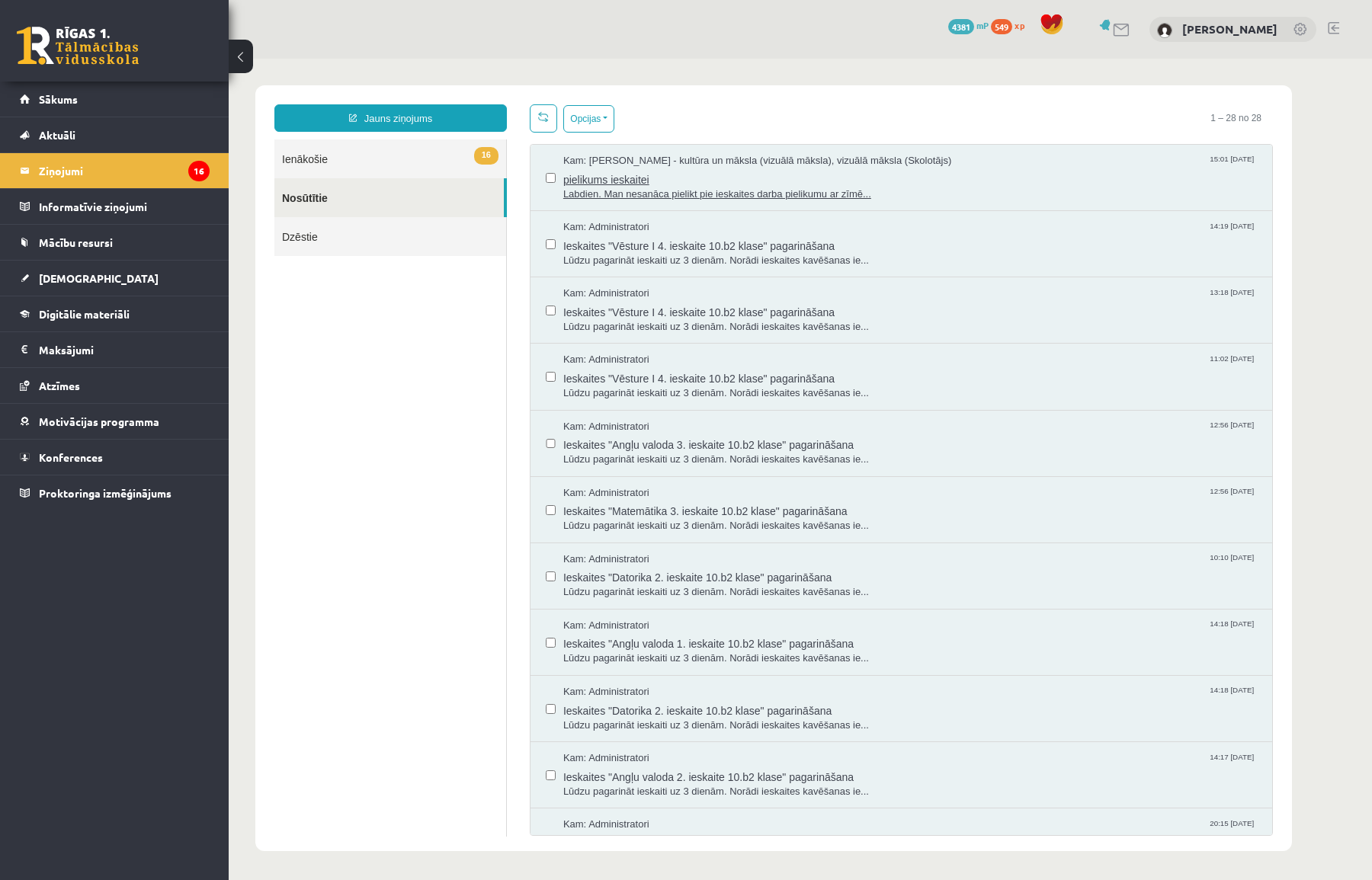
click at [700, 185] on span "pielikums ieskaitei" at bounding box center [910, 178] width 694 height 19
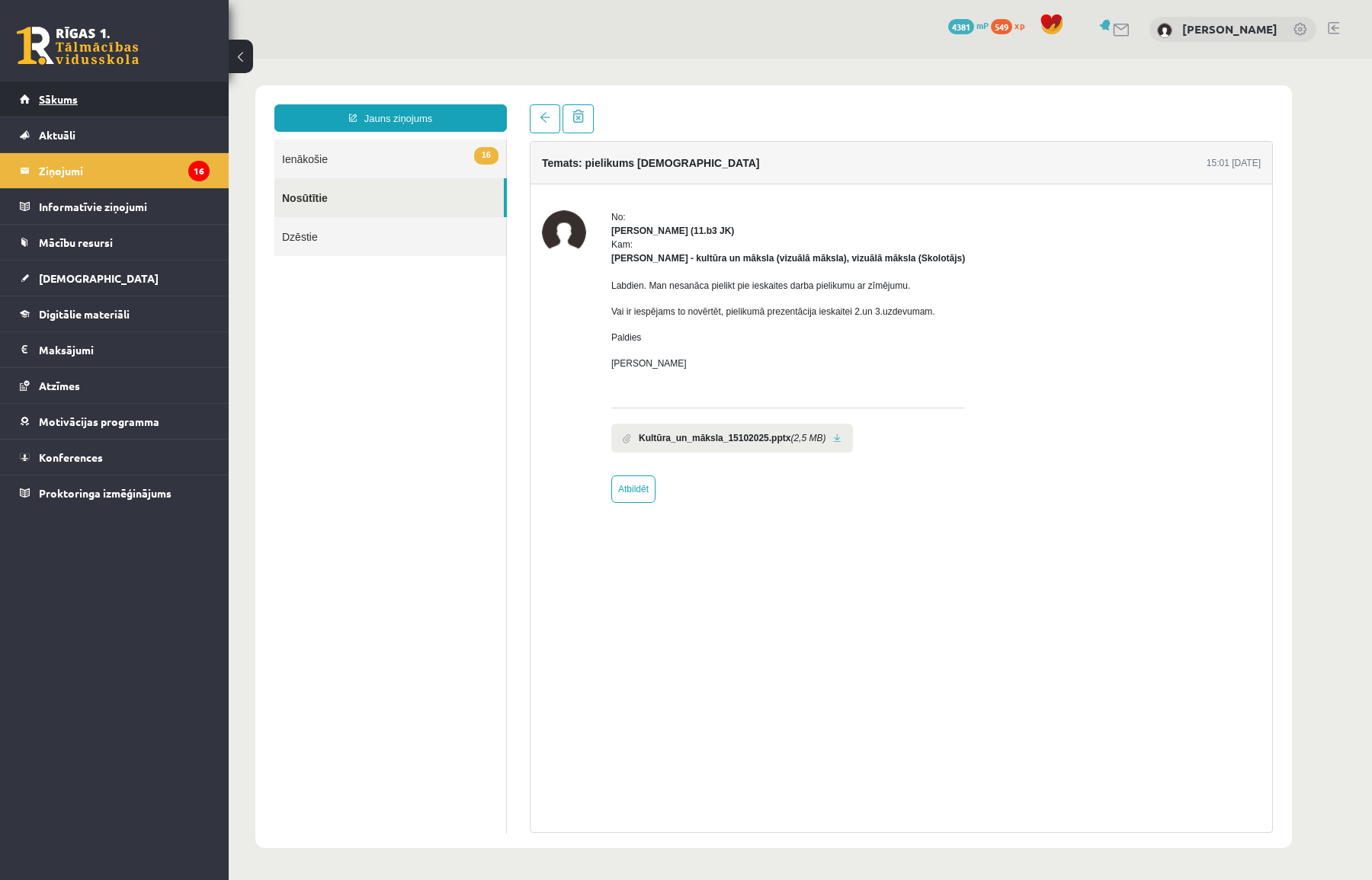
click at [88, 99] on link "Sākums" at bounding box center [114, 99] width 190 height 35
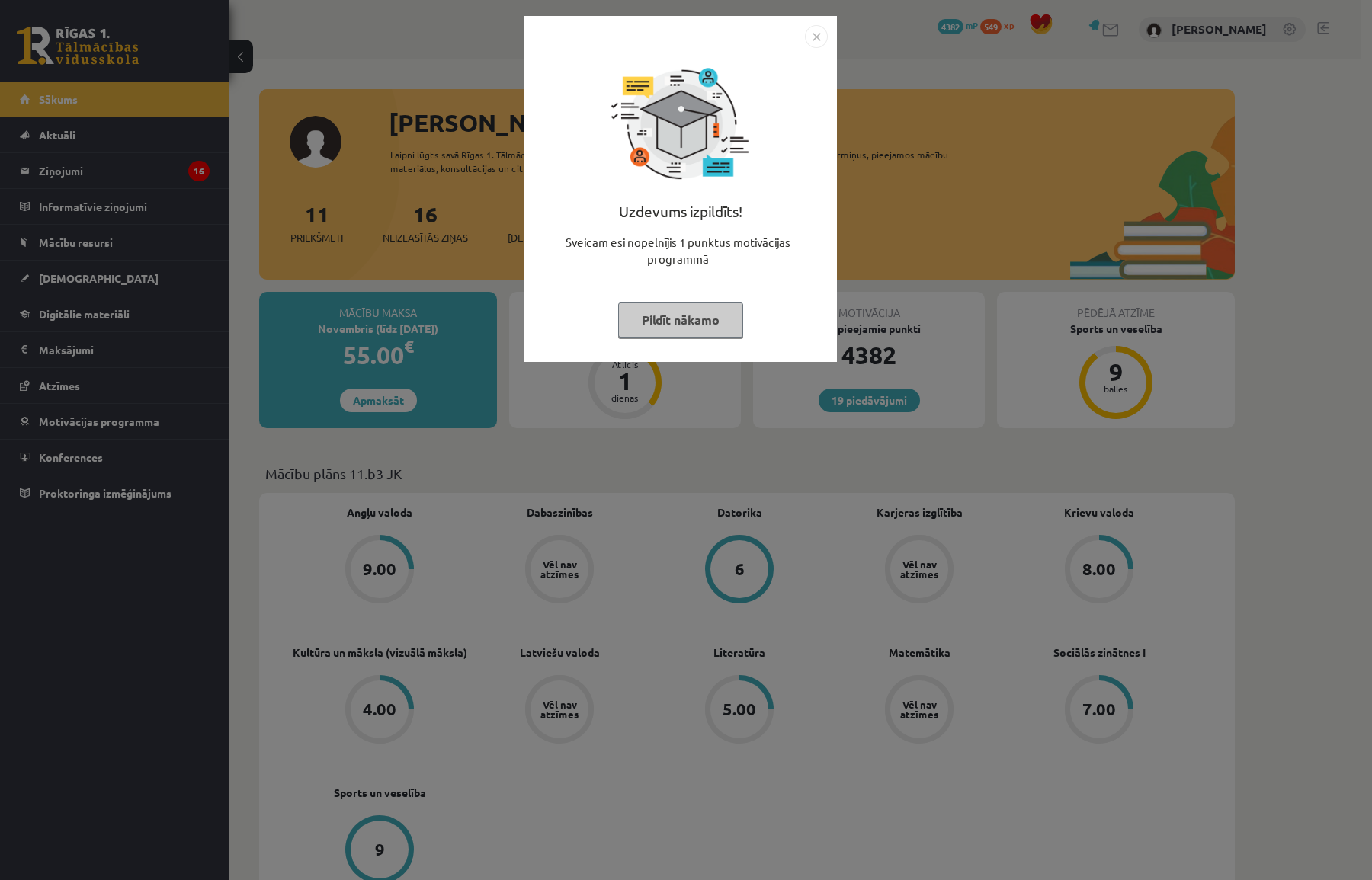
click at [809, 38] on img "Close" at bounding box center [817, 37] width 23 height 23
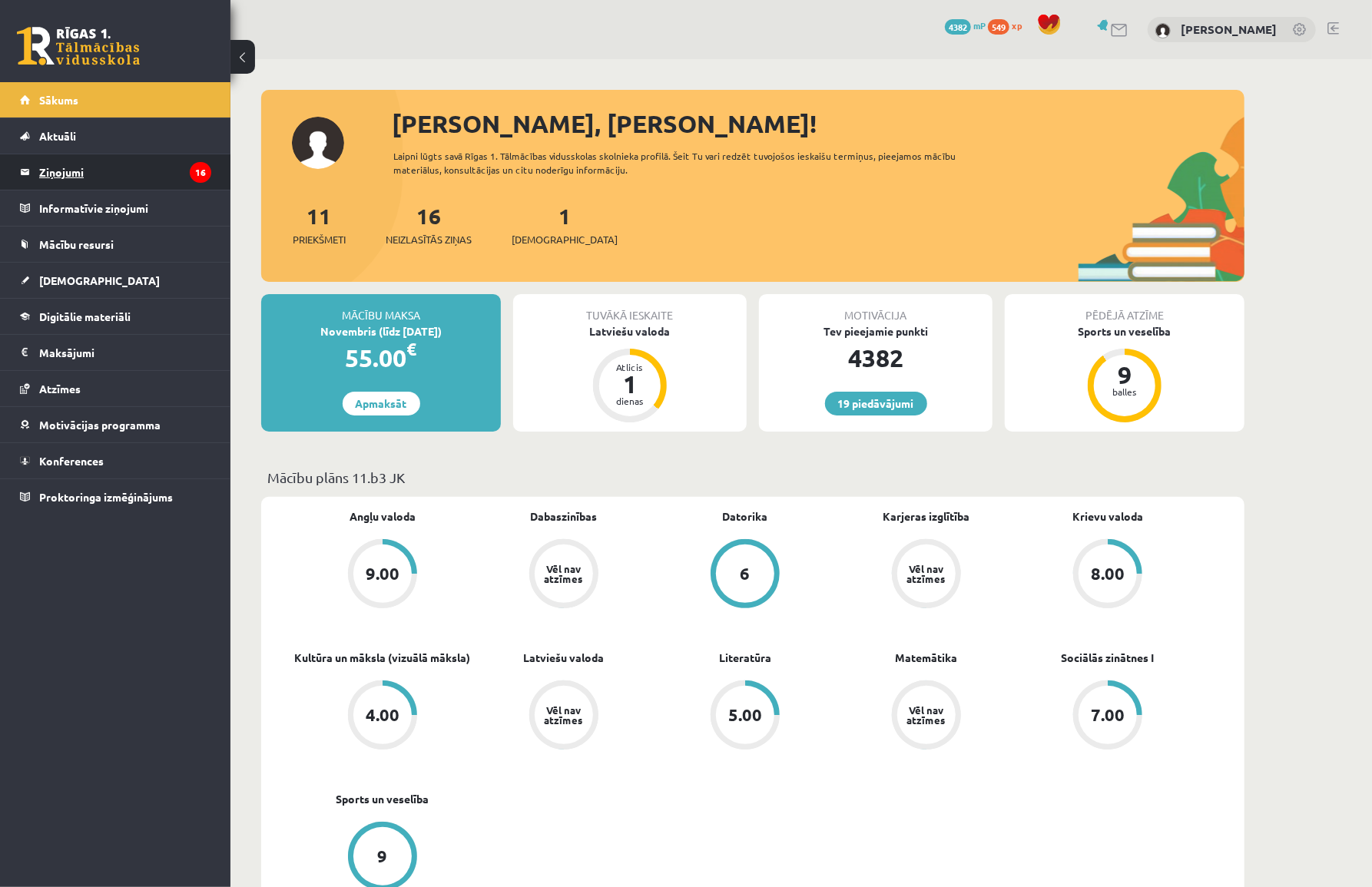
click at [105, 173] on legend "Ziņojumi 16" at bounding box center [125, 172] width 172 height 35
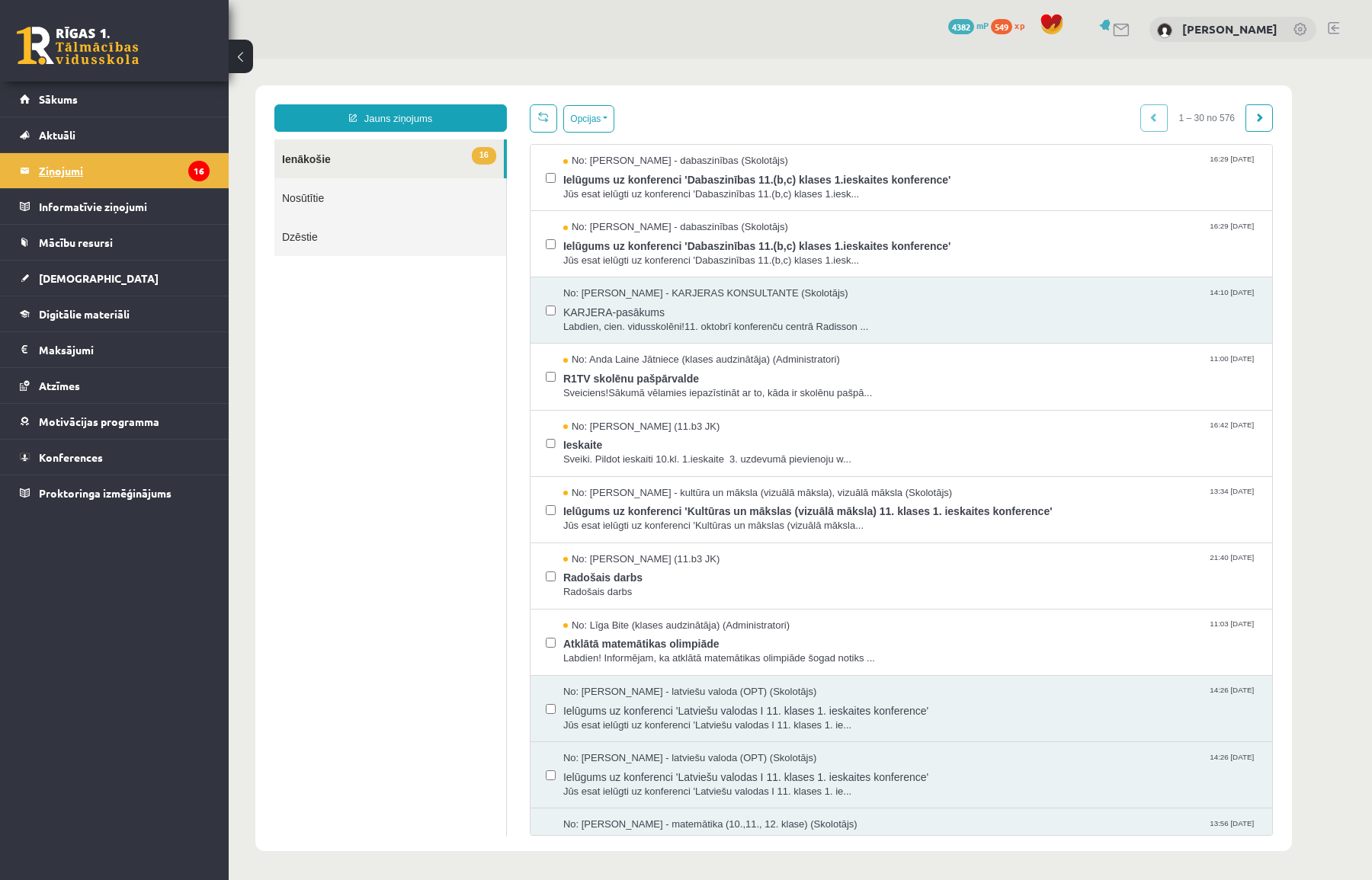
click at [67, 171] on legend "Ziņojumi 16" at bounding box center [124, 170] width 170 height 35
click at [311, 160] on link "16 Ienākošie" at bounding box center [389, 159] width 229 height 39
click at [306, 161] on link "16 Ienākošie" at bounding box center [389, 159] width 229 height 39
click at [75, 93] on span "Sākums" at bounding box center [58, 99] width 39 height 14
